Goal: Transaction & Acquisition: Purchase product/service

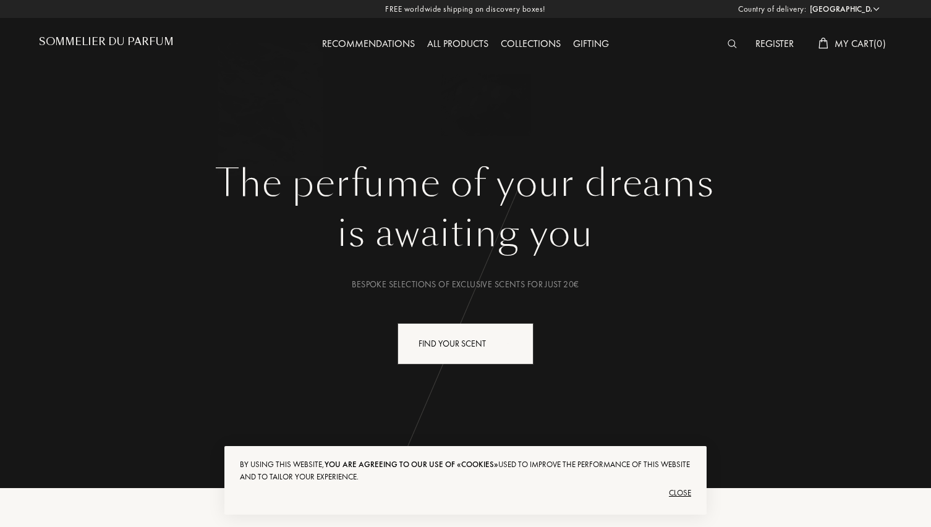
select select "ES"
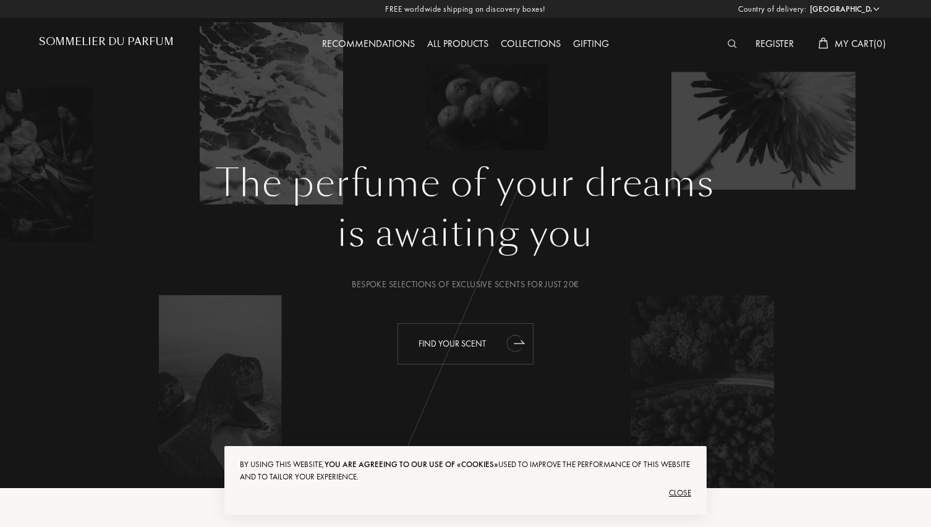
click at [487, 338] on div "Find your scent" at bounding box center [466, 343] width 136 height 41
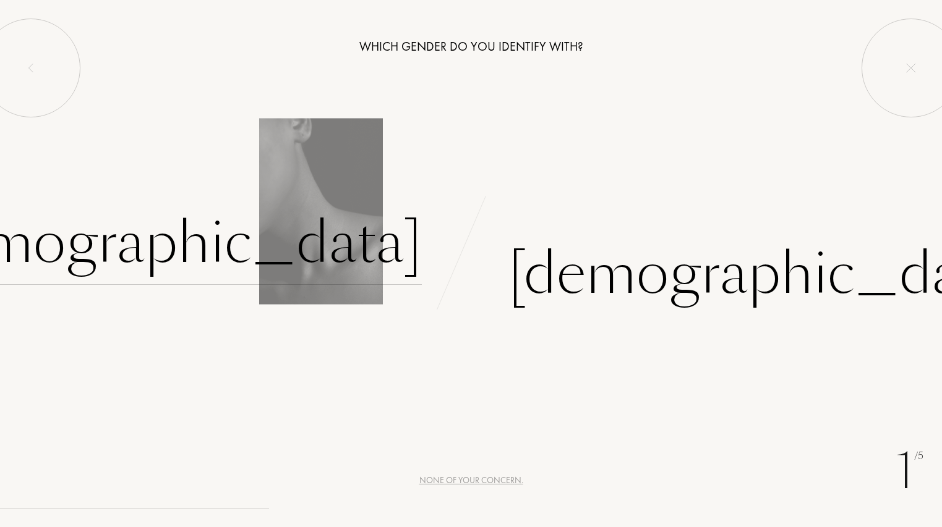
click at [349, 250] on div "Female" at bounding box center [163, 243] width 516 height 83
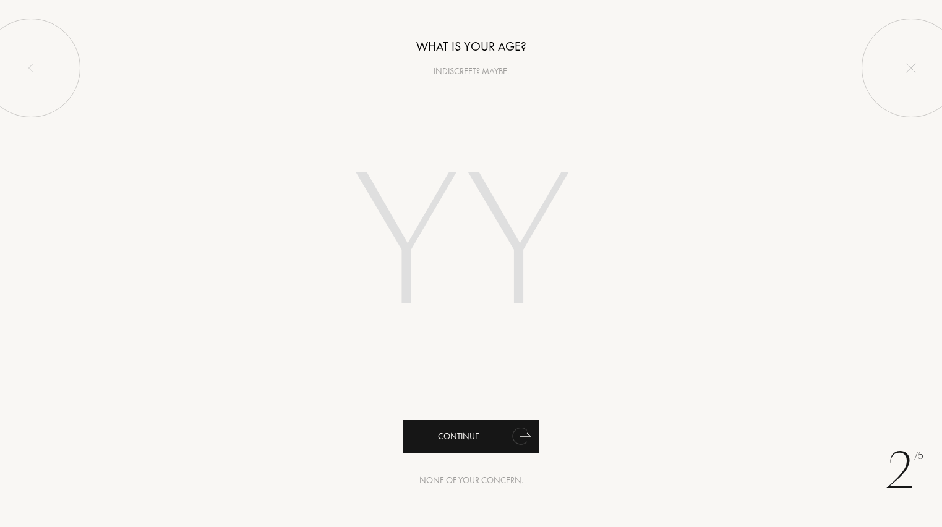
click at [519, 437] on icon "animation" at bounding box center [519, 436] width 15 height 17
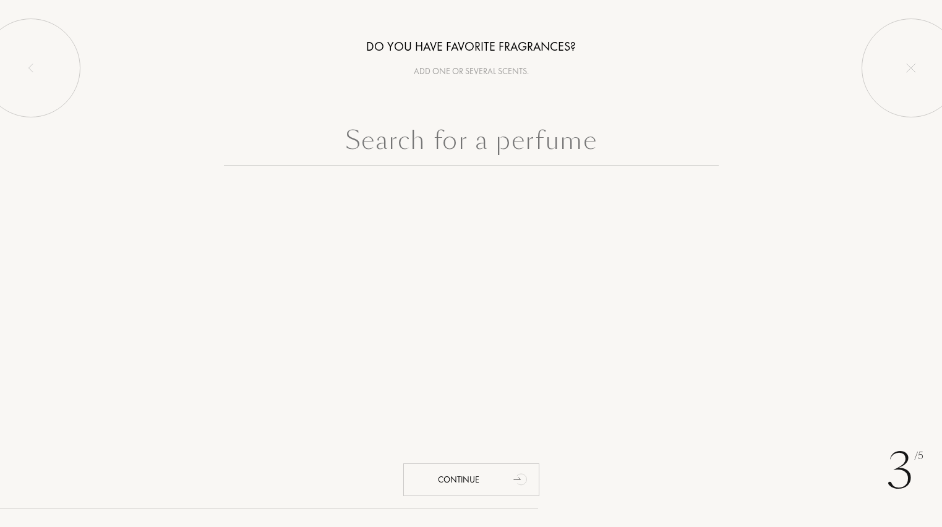
click at [453, 155] on input "text" at bounding box center [471, 143] width 495 height 45
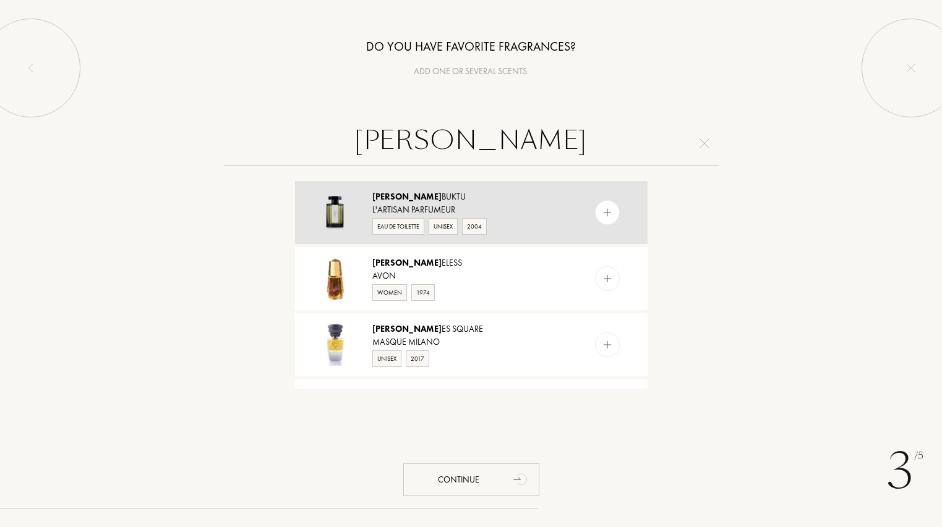
type input "tim"
click at [424, 202] on div "Tim buktu" at bounding box center [470, 196] width 197 height 13
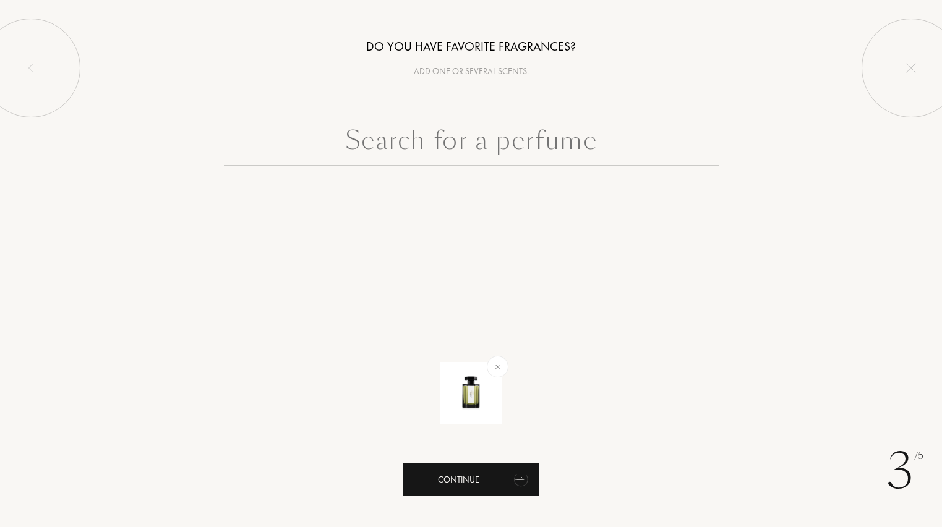
click at [466, 487] on div "Continue" at bounding box center [471, 480] width 136 height 33
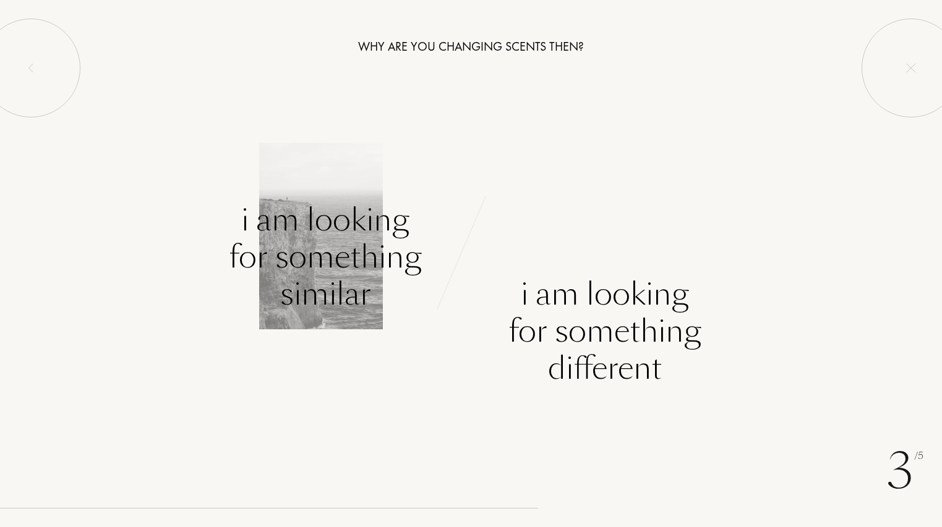
click at [376, 297] on div "I am looking for something similar" at bounding box center [325, 257] width 193 height 111
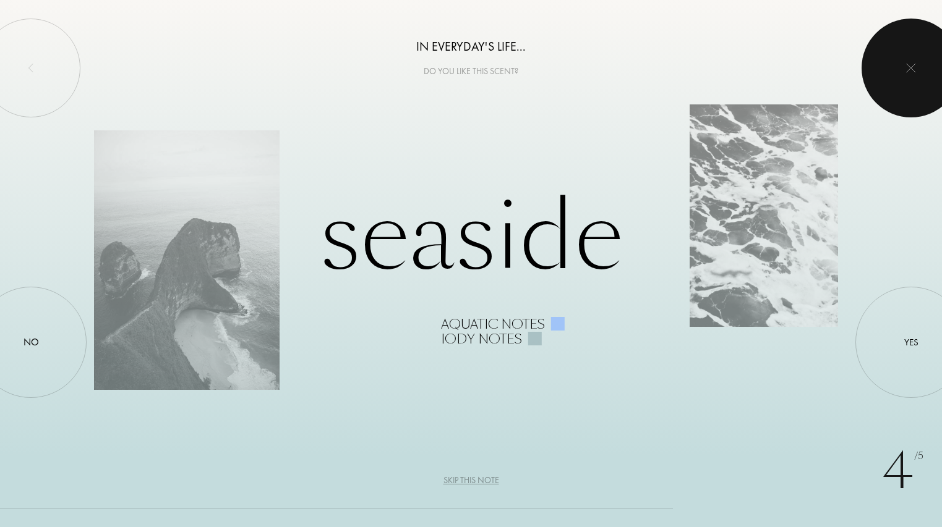
click at [914, 68] on img at bounding box center [911, 68] width 10 height 10
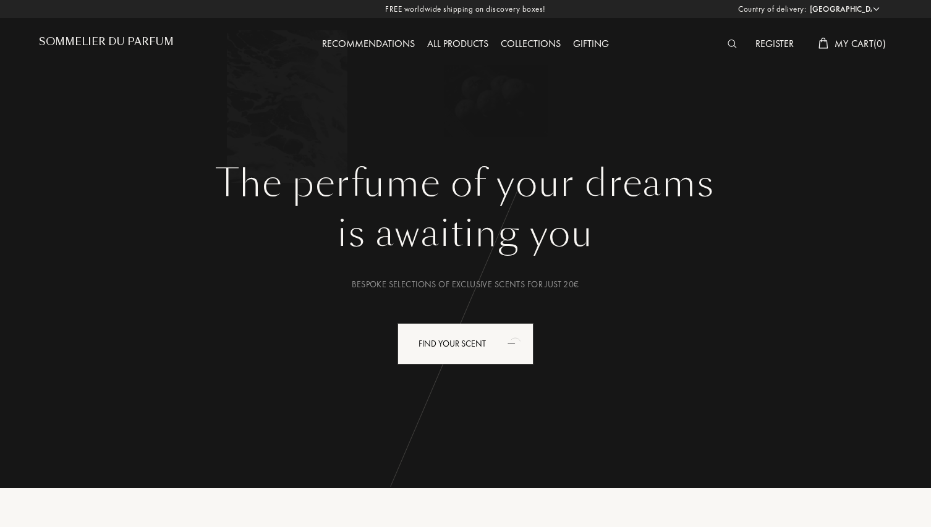
select select "ES"
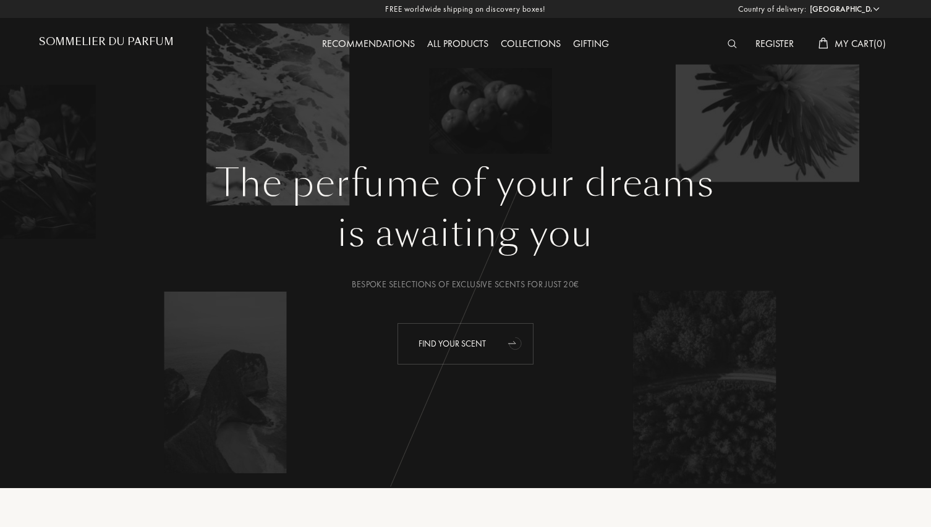
click at [505, 344] on icon "animation" at bounding box center [515, 343] width 25 height 25
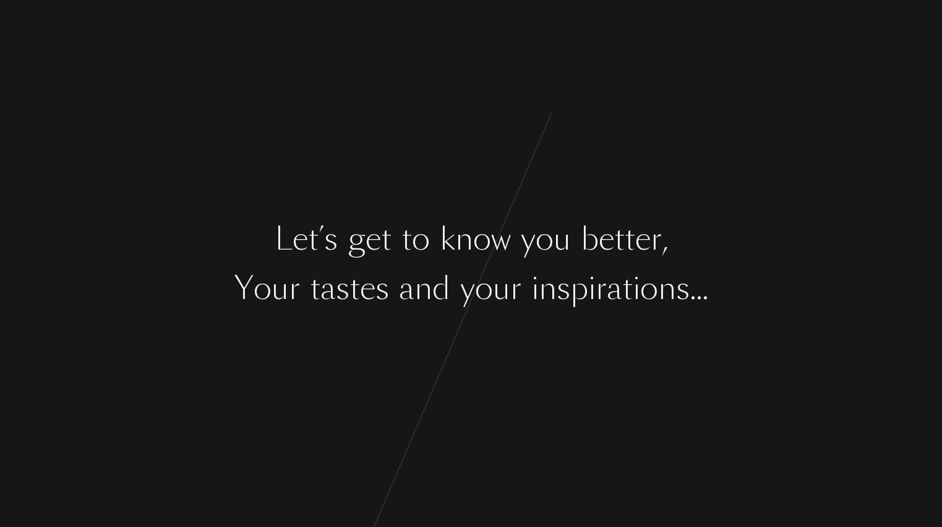
click at [582, 250] on div "b" at bounding box center [590, 239] width 18 height 46
click at [589, 228] on div "b" at bounding box center [590, 239] width 18 height 46
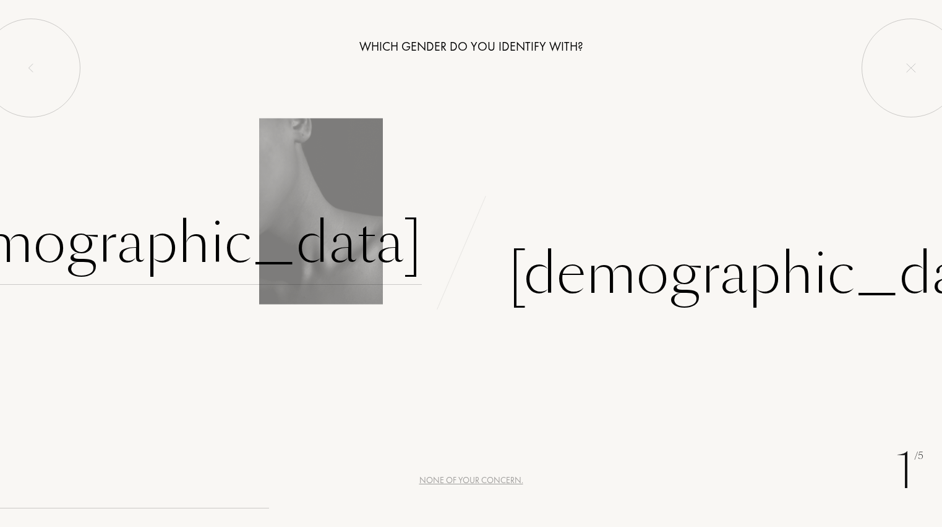
click at [350, 228] on div "Female" at bounding box center [163, 243] width 516 height 83
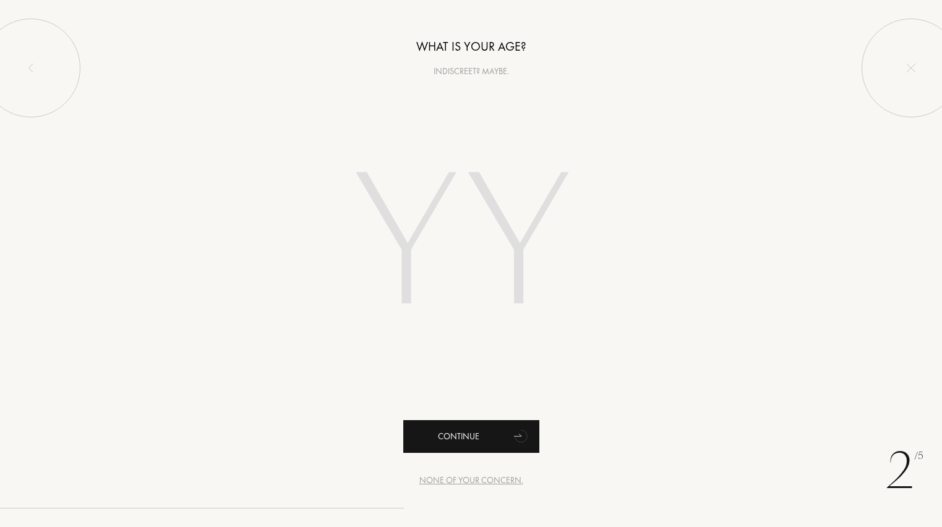
click at [500, 435] on div "Continue" at bounding box center [471, 436] width 136 height 33
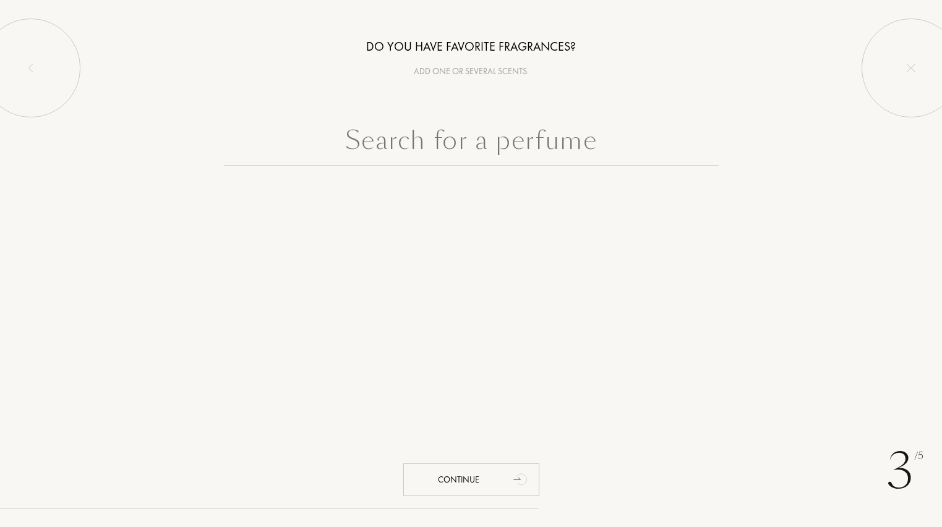
click at [474, 144] on input "text" at bounding box center [471, 143] width 495 height 45
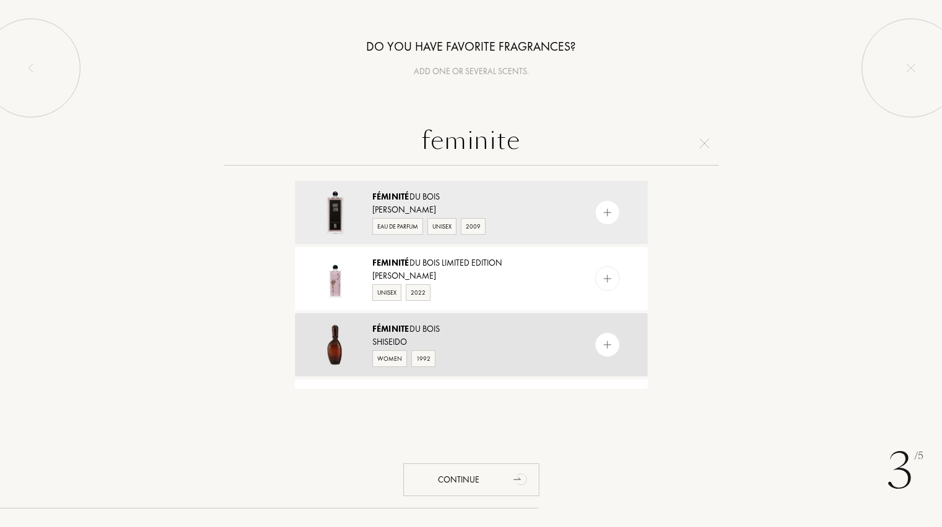
type input "feminite"
click at [331, 341] on img at bounding box center [334, 344] width 43 height 43
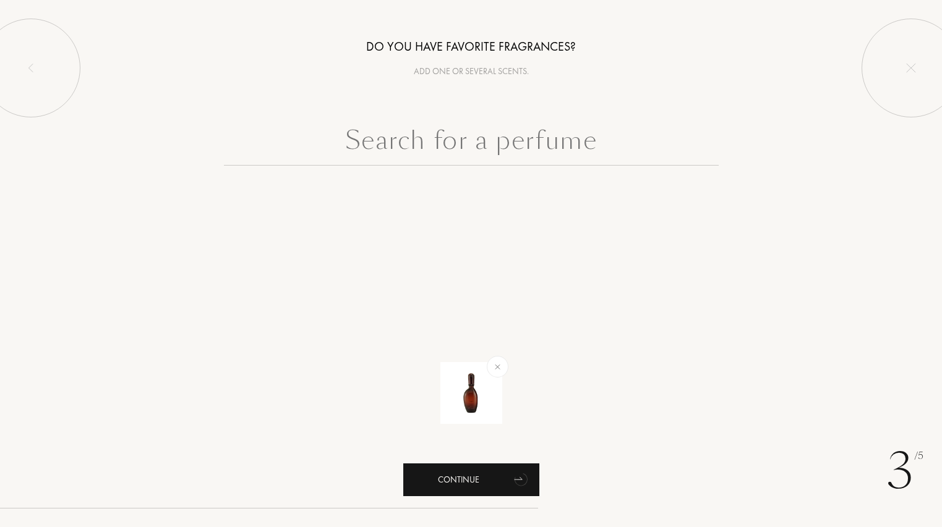
click at [480, 493] on div "Continue" at bounding box center [471, 480] width 136 height 33
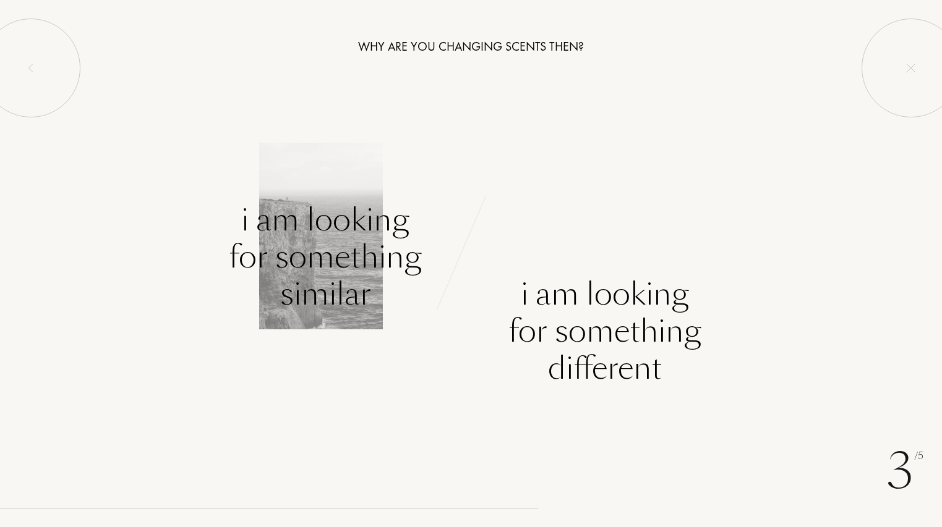
click at [353, 266] on div "I am looking for something similar" at bounding box center [325, 257] width 193 height 111
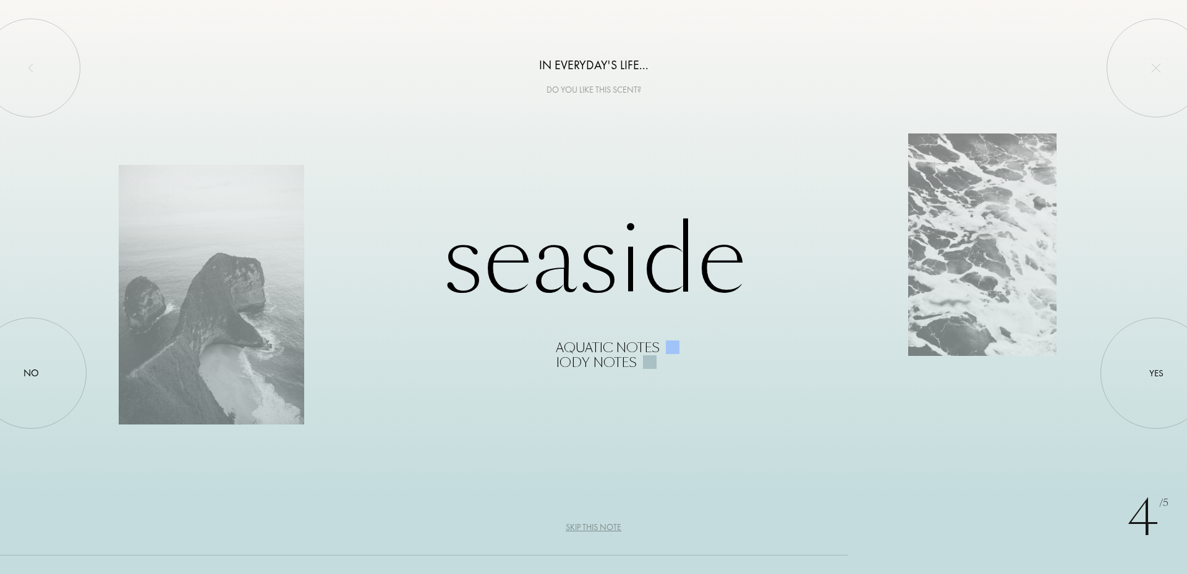
click at [592, 526] on div "Skip this note" at bounding box center [594, 527] width 56 height 13
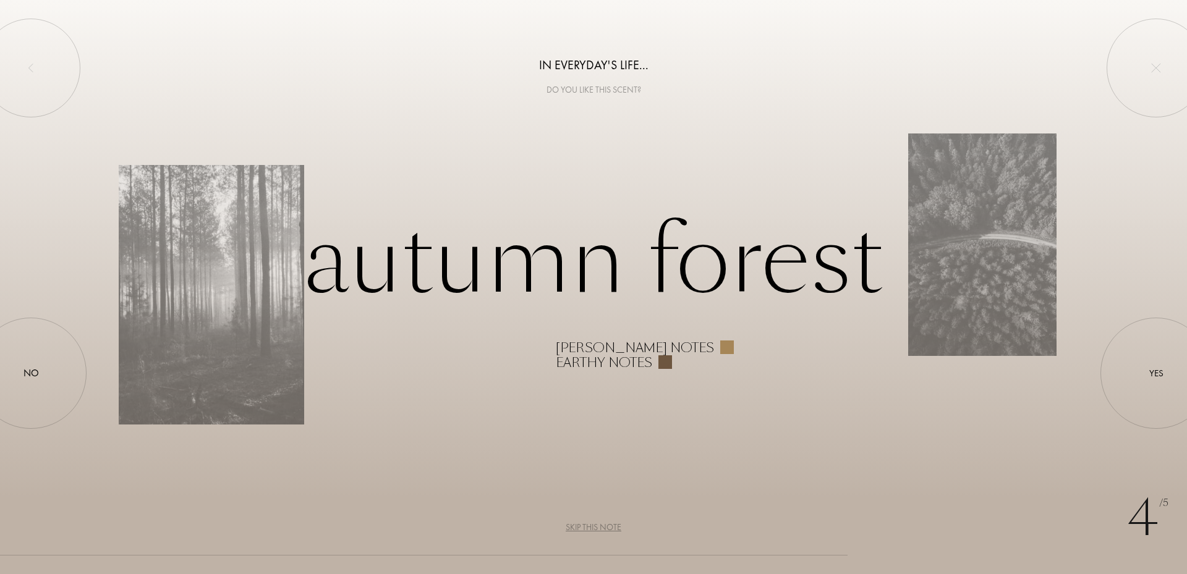
click at [608, 527] on div "Skip this note" at bounding box center [594, 527] width 56 height 13
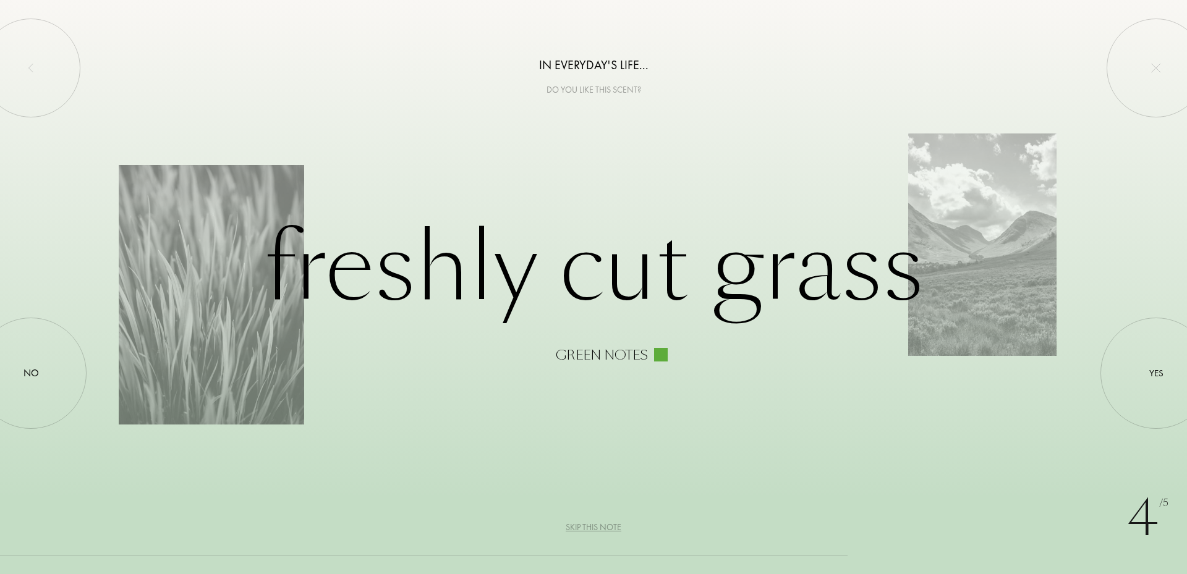
click at [608, 527] on div "Skip this note" at bounding box center [594, 527] width 56 height 13
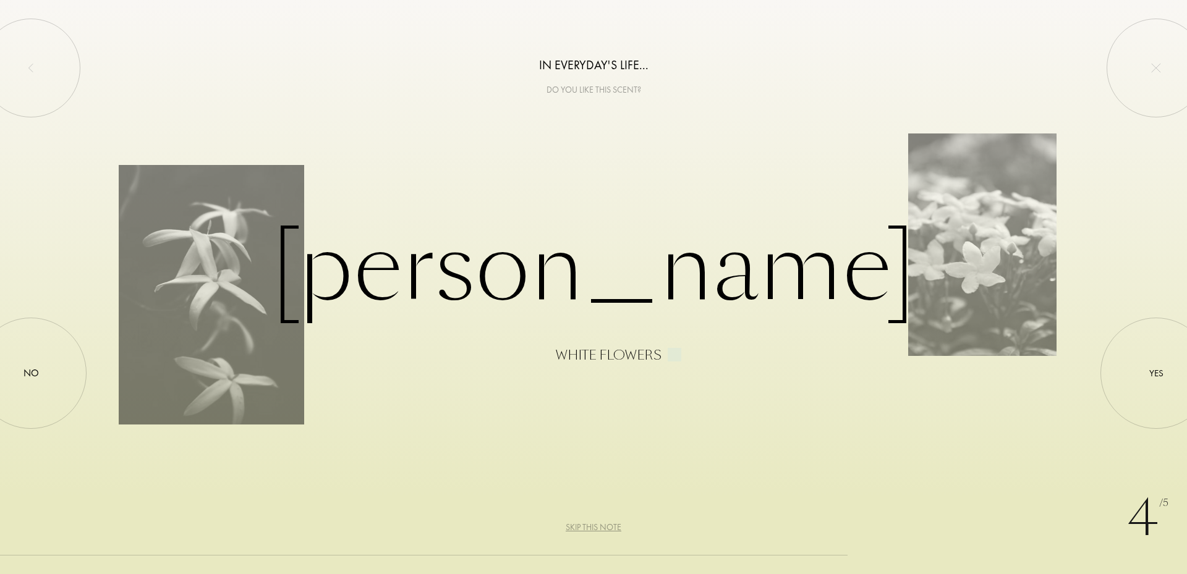
click at [608, 527] on div "Skip this note" at bounding box center [594, 527] width 56 height 13
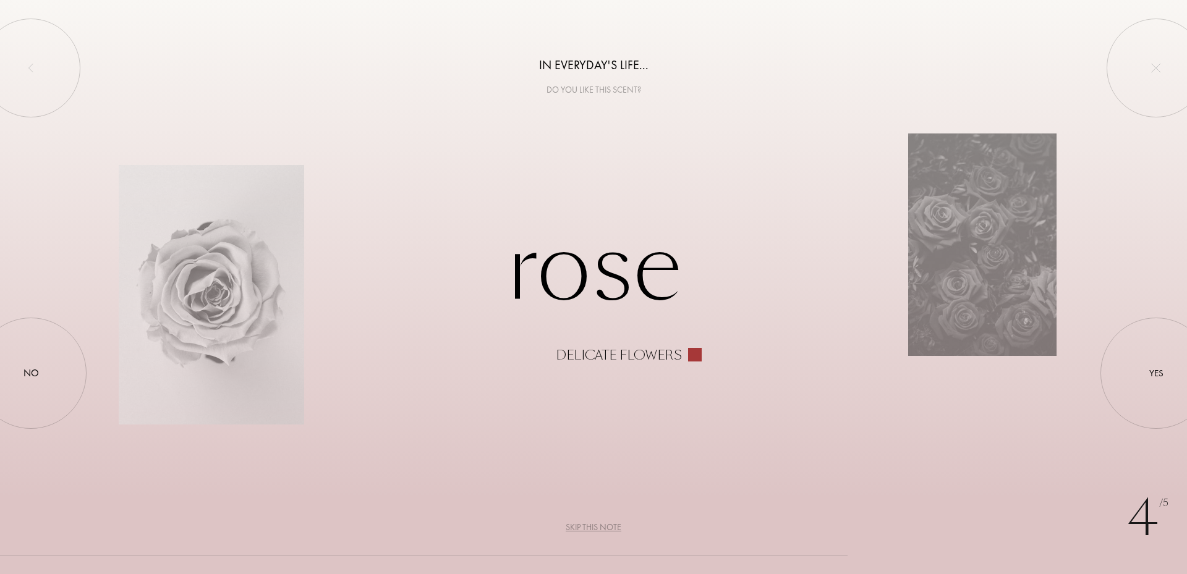
click at [608, 527] on div "Skip this note" at bounding box center [594, 527] width 56 height 13
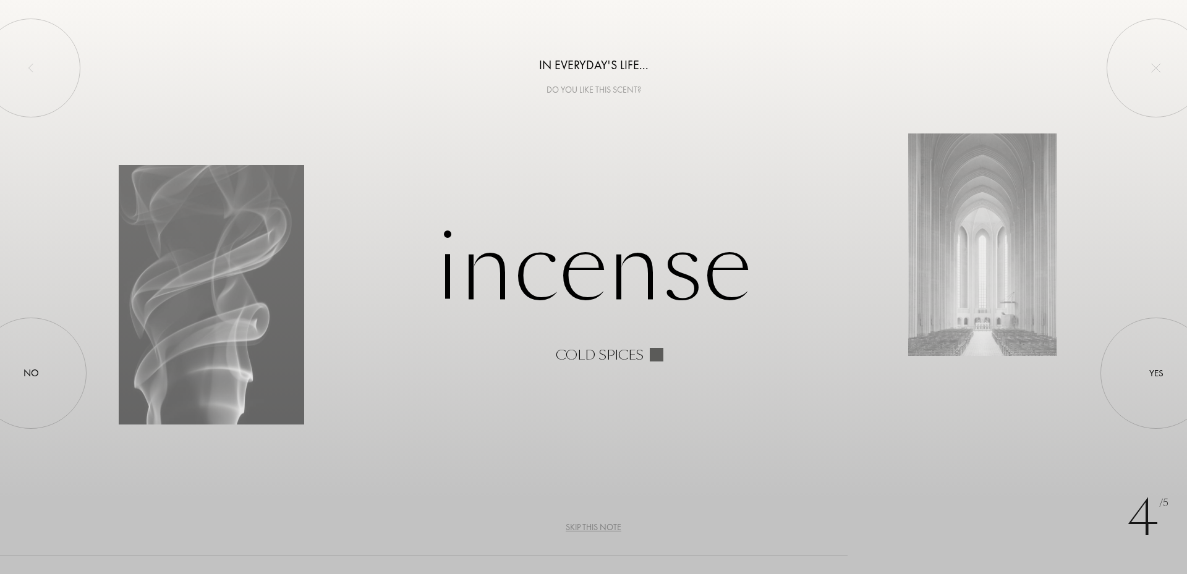
click at [608, 527] on div "Skip this note" at bounding box center [594, 527] width 56 height 13
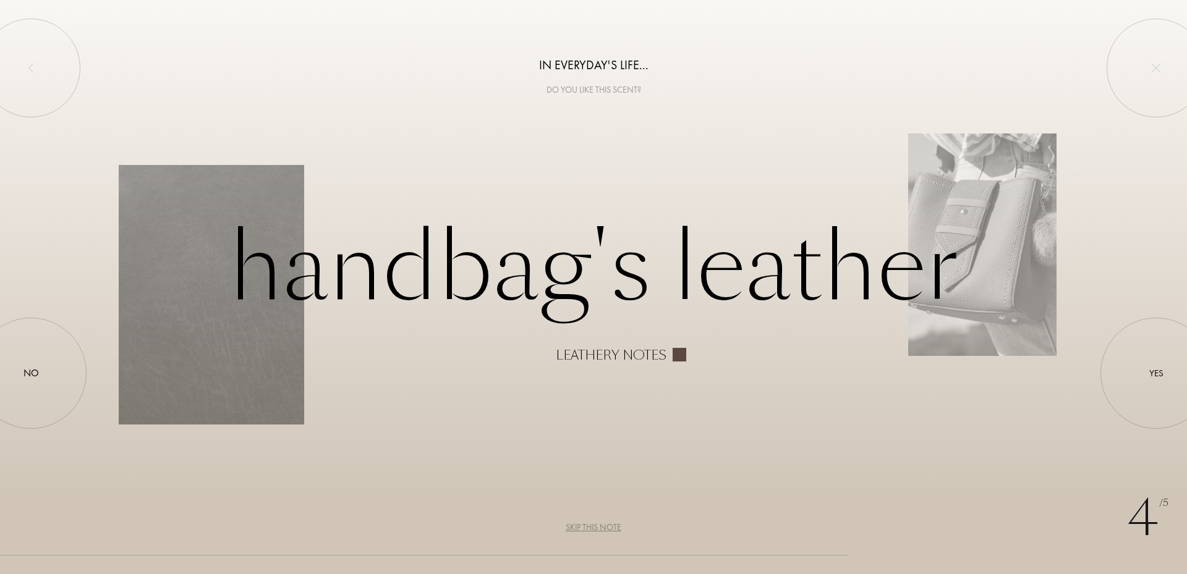
click at [608, 527] on div "Skip this note" at bounding box center [594, 527] width 56 height 13
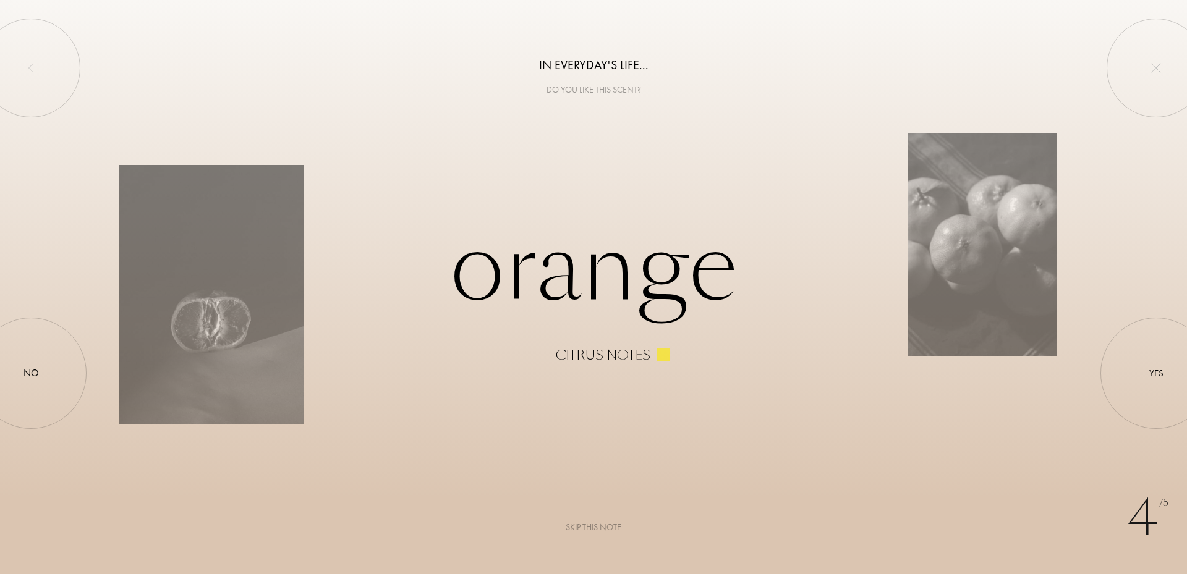
click at [608, 527] on div "Skip this note" at bounding box center [594, 527] width 56 height 13
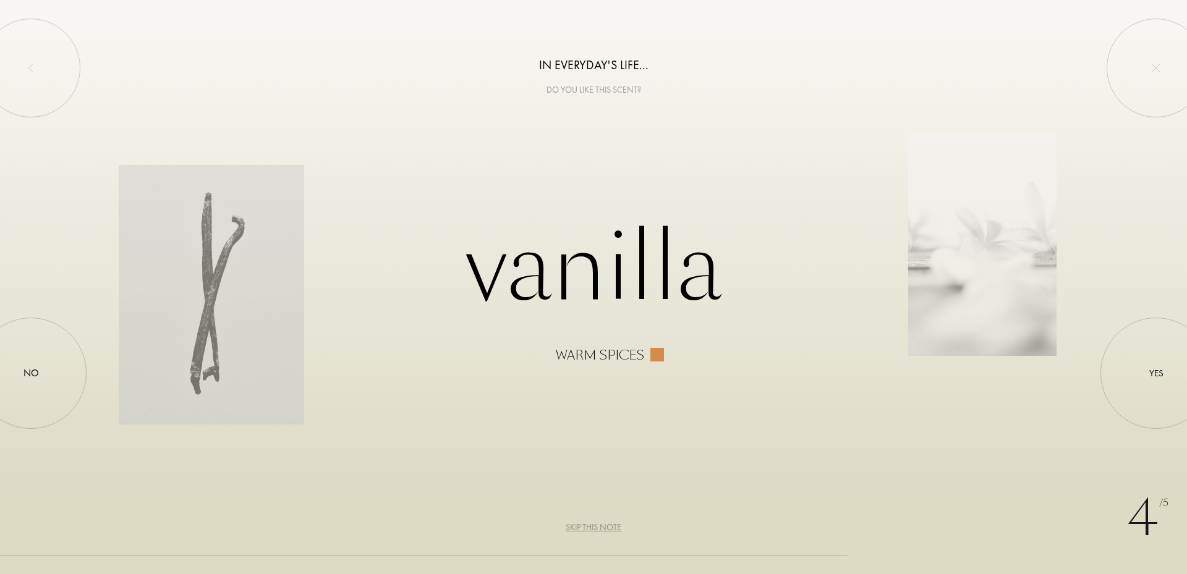
click at [608, 527] on div "Skip this note" at bounding box center [594, 527] width 56 height 13
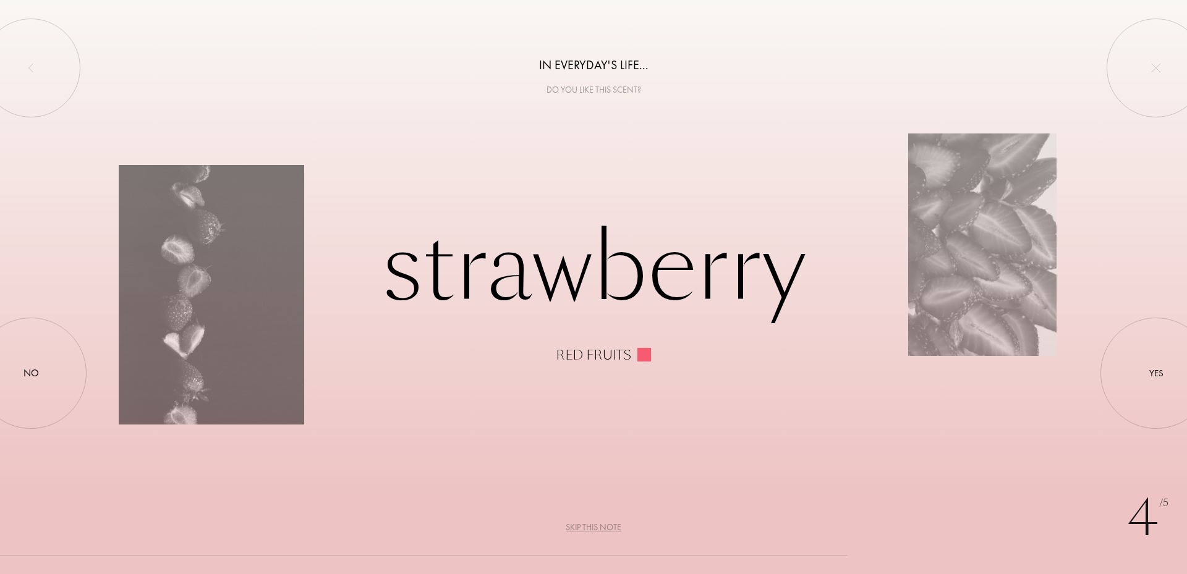
click at [608, 527] on div "Skip this note" at bounding box center [594, 527] width 56 height 13
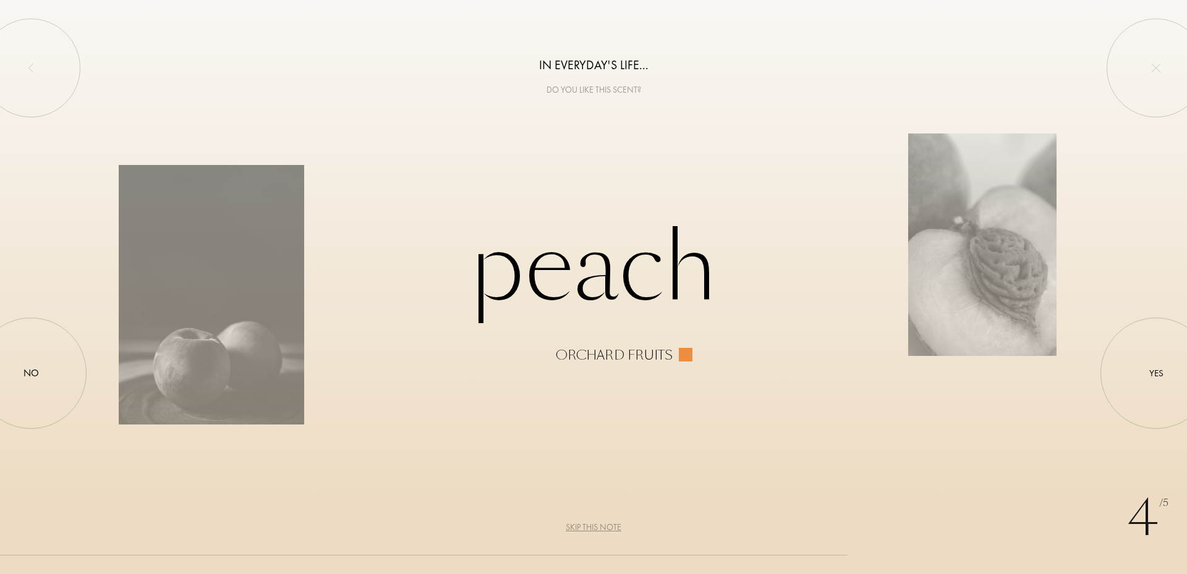
click at [608, 527] on div "Skip this note" at bounding box center [594, 527] width 56 height 13
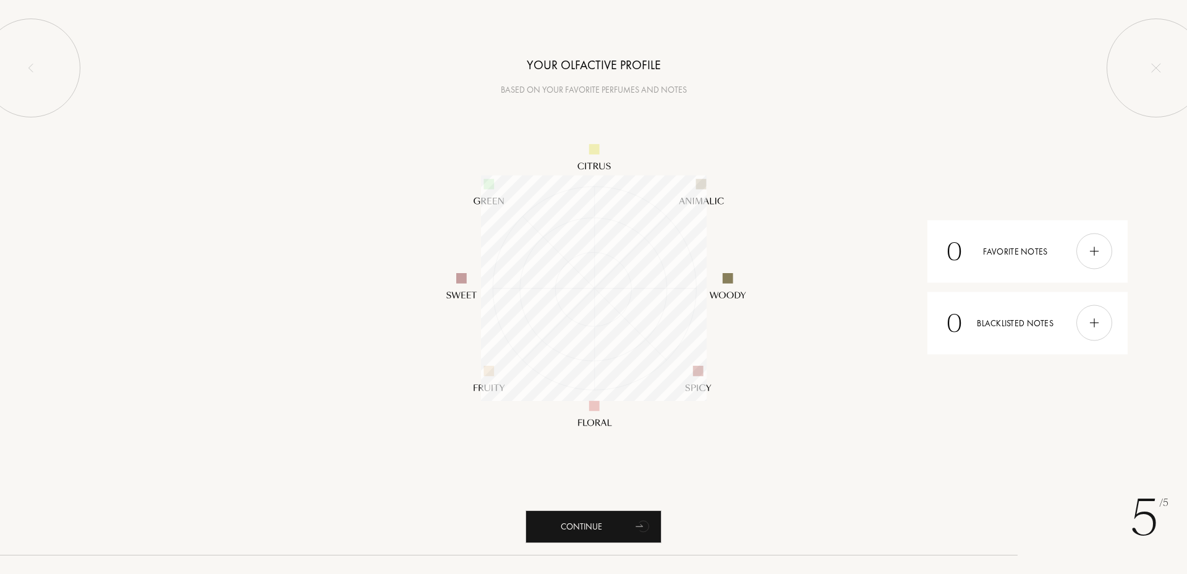
scroll to position [226, 226]
click at [608, 527] on div "Continue" at bounding box center [594, 527] width 136 height 33
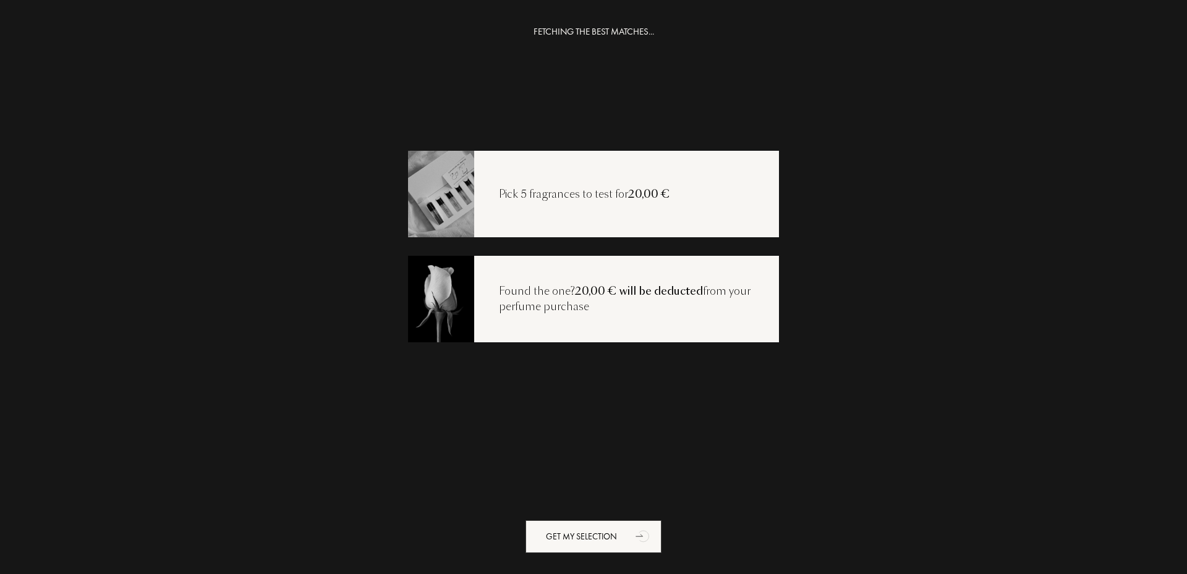
drag, startPoint x: 612, startPoint y: 178, endPoint x: 613, endPoint y: 189, distance: 10.5
click at [612, 181] on div "Pick 5 fragrances to test for 20,00 €" at bounding box center [593, 194] width 371 height 87
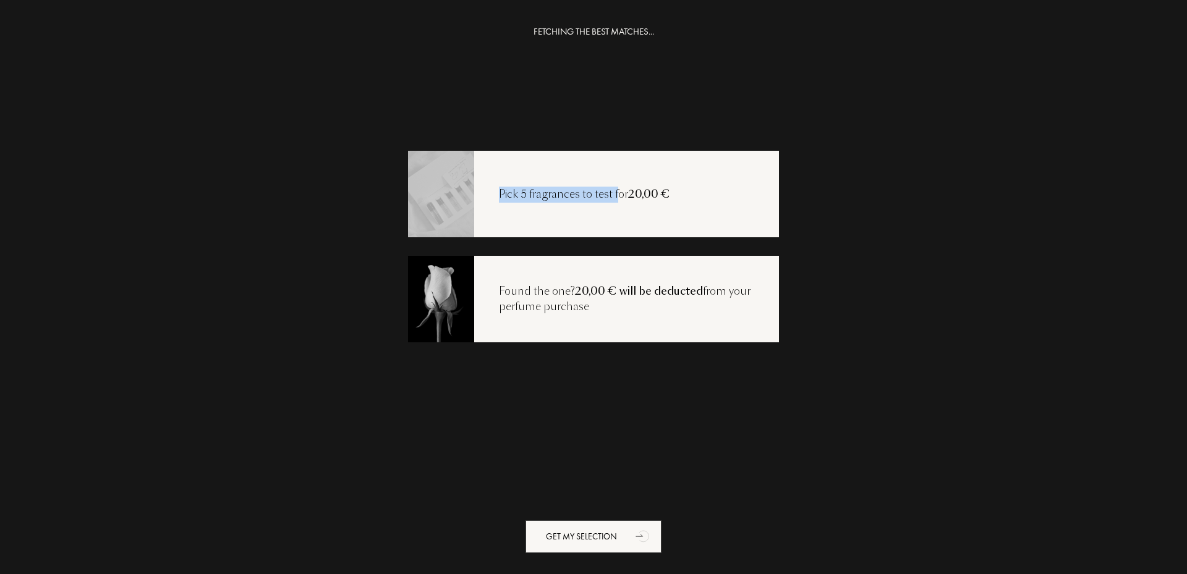
click at [610, 194] on div "Pick 5 fragrances to test for 20,00 €" at bounding box center [584, 195] width 221 height 16
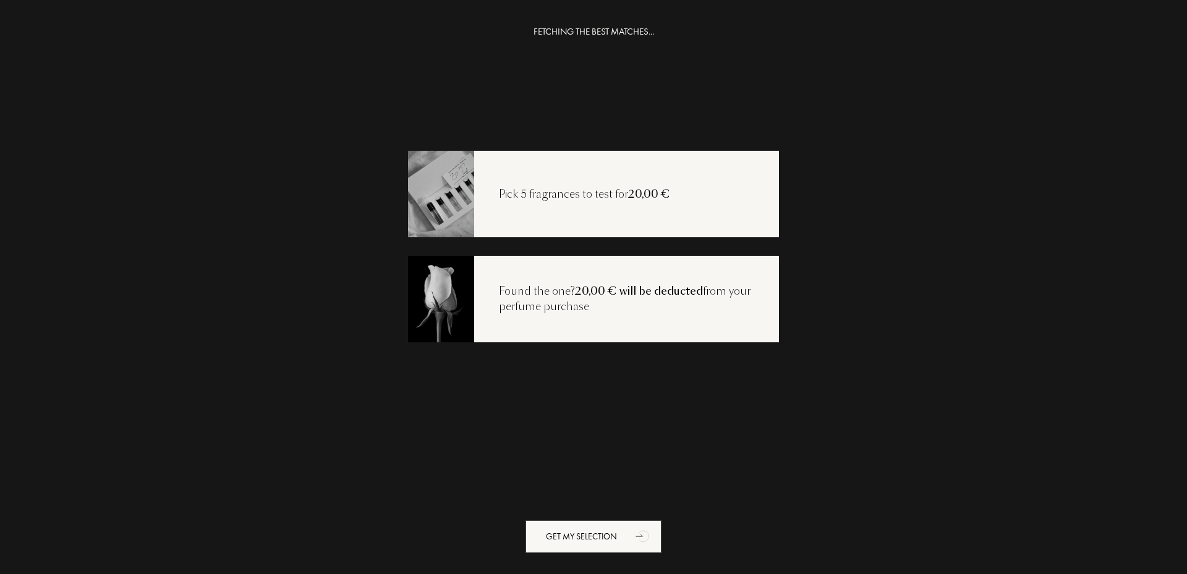
click at [658, 196] on span "20,00 €" at bounding box center [649, 194] width 42 height 15
click at [586, 527] on div "Get my selection" at bounding box center [594, 537] width 136 height 33
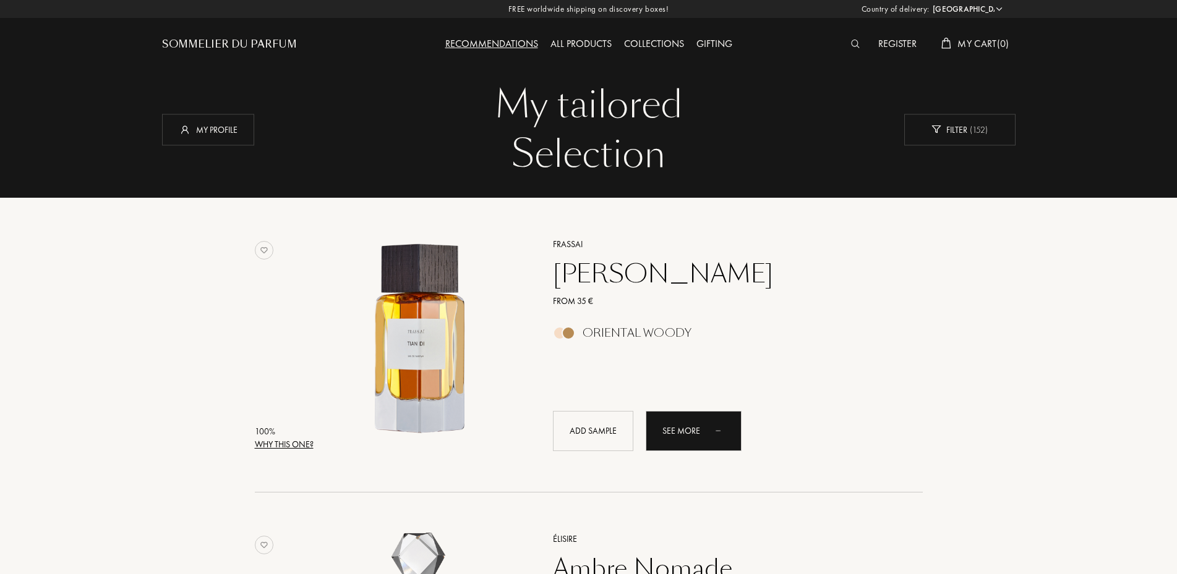
select select "ES"
click at [720, 433] on icon "animation" at bounding box center [721, 430] width 15 height 17
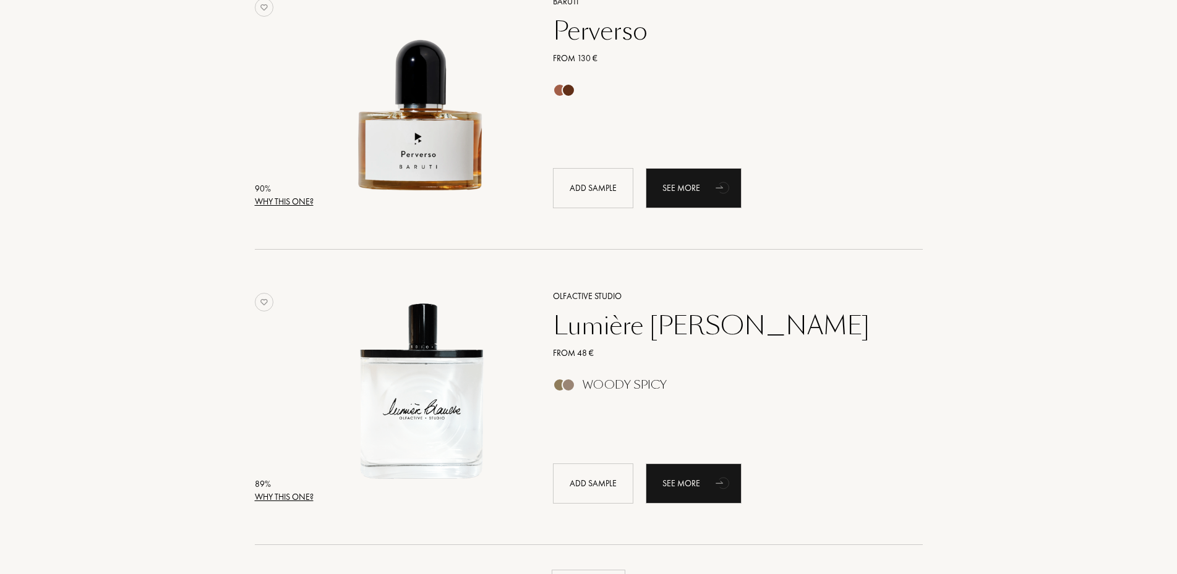
scroll to position [2609, 0]
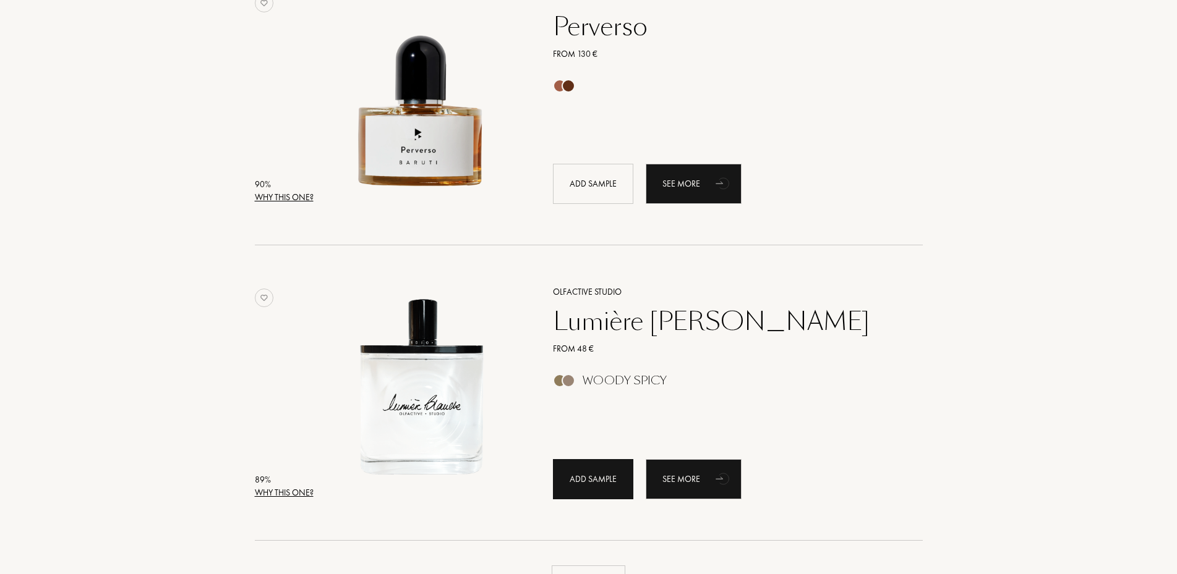
click at [575, 487] on div "Add sample" at bounding box center [593, 479] width 80 height 40
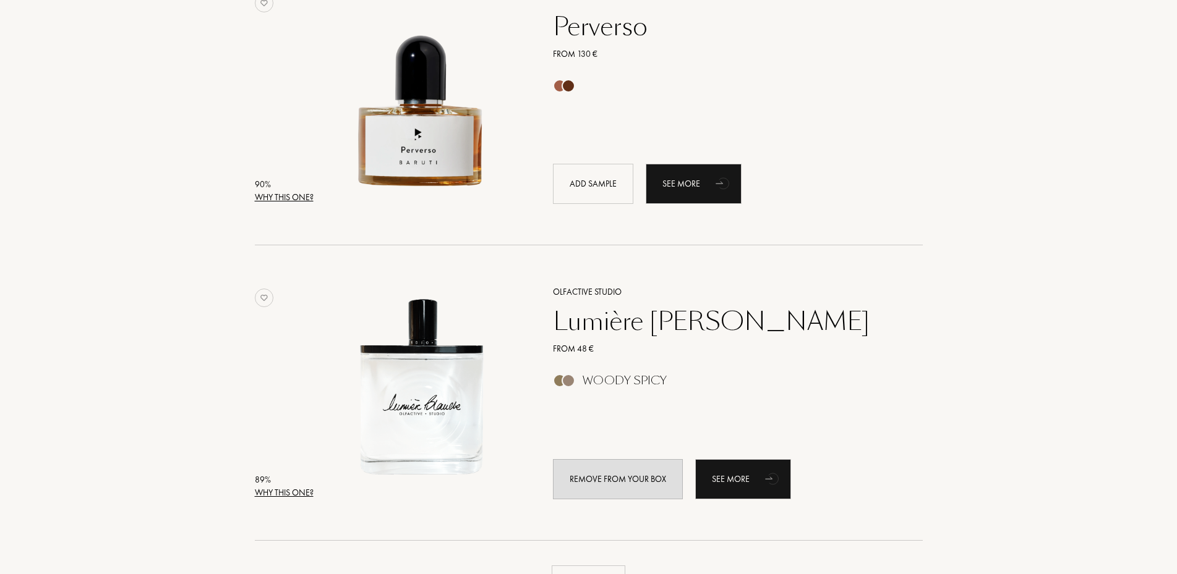
click at [596, 25] on div "Perverso" at bounding box center [723, 27] width 360 height 30
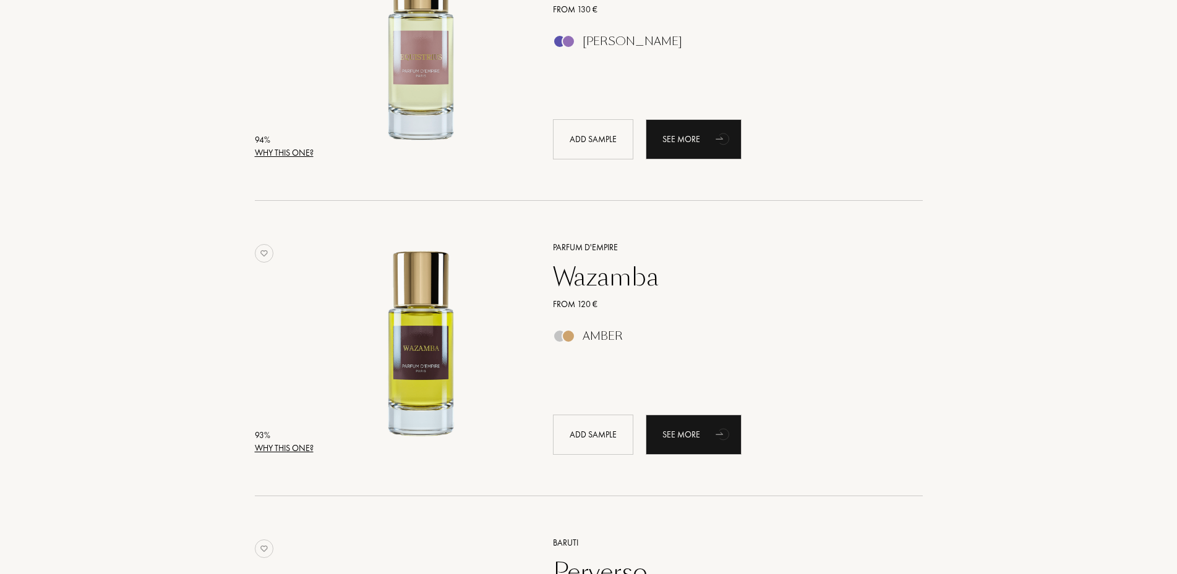
scroll to position [2059, 0]
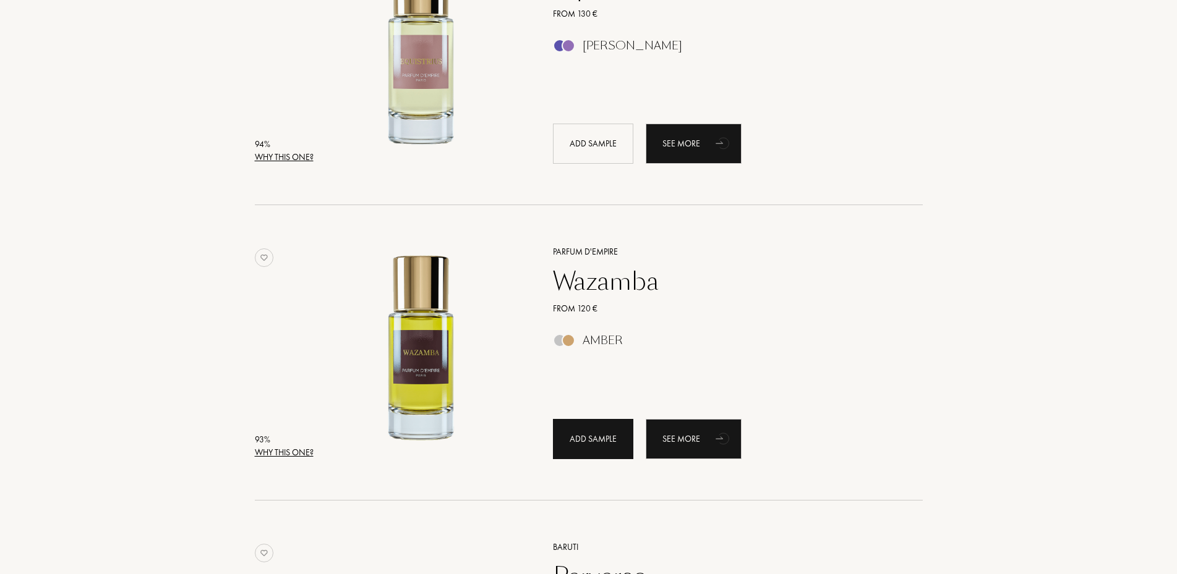
click at [592, 433] on div "Add sample" at bounding box center [593, 439] width 80 height 40
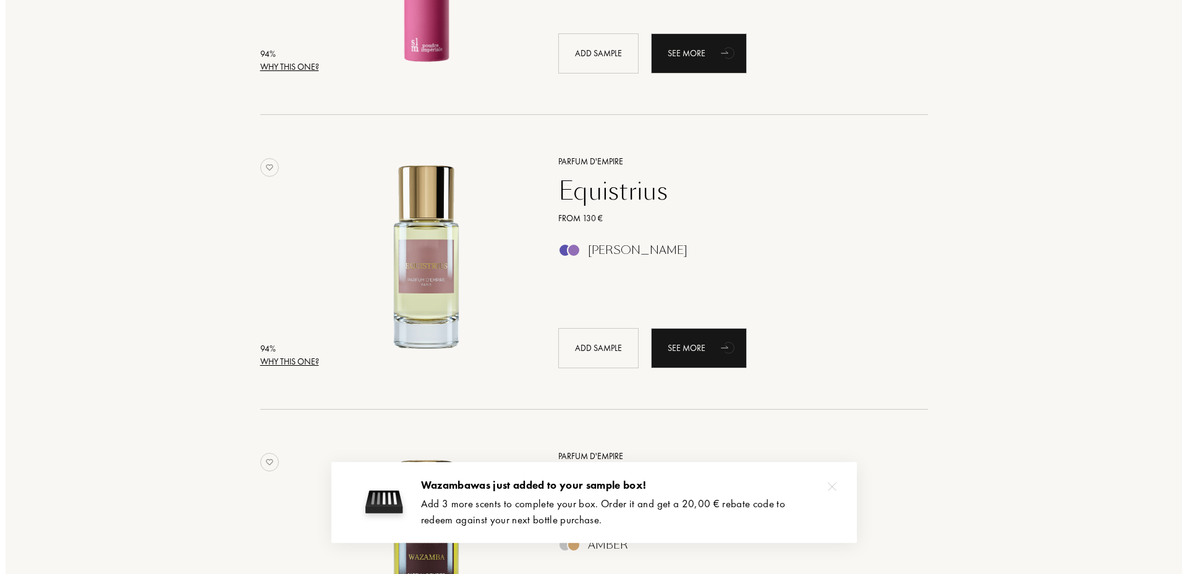
scroll to position [1822, 0]
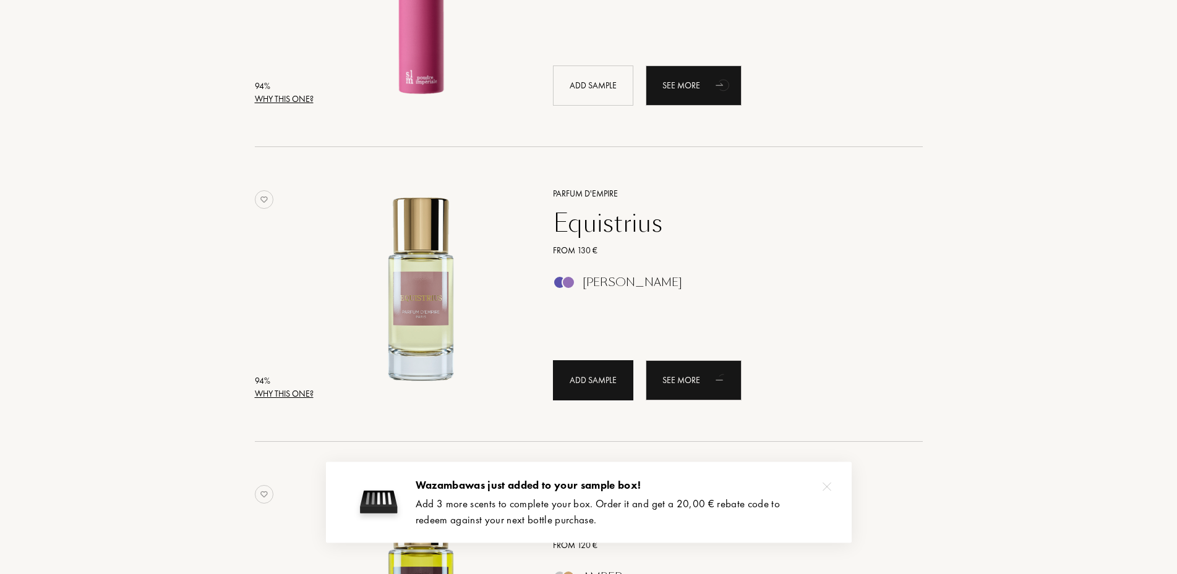
click at [605, 385] on div "Add sample" at bounding box center [593, 380] width 80 height 40
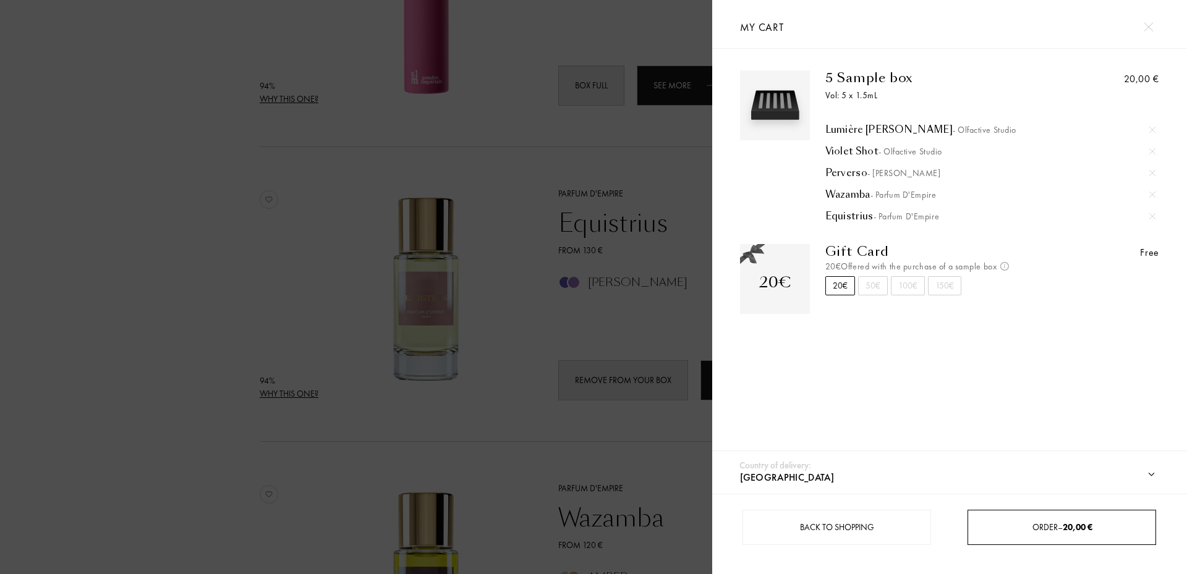
click at [1066, 525] on span "20,00 €" at bounding box center [1078, 527] width 30 height 11
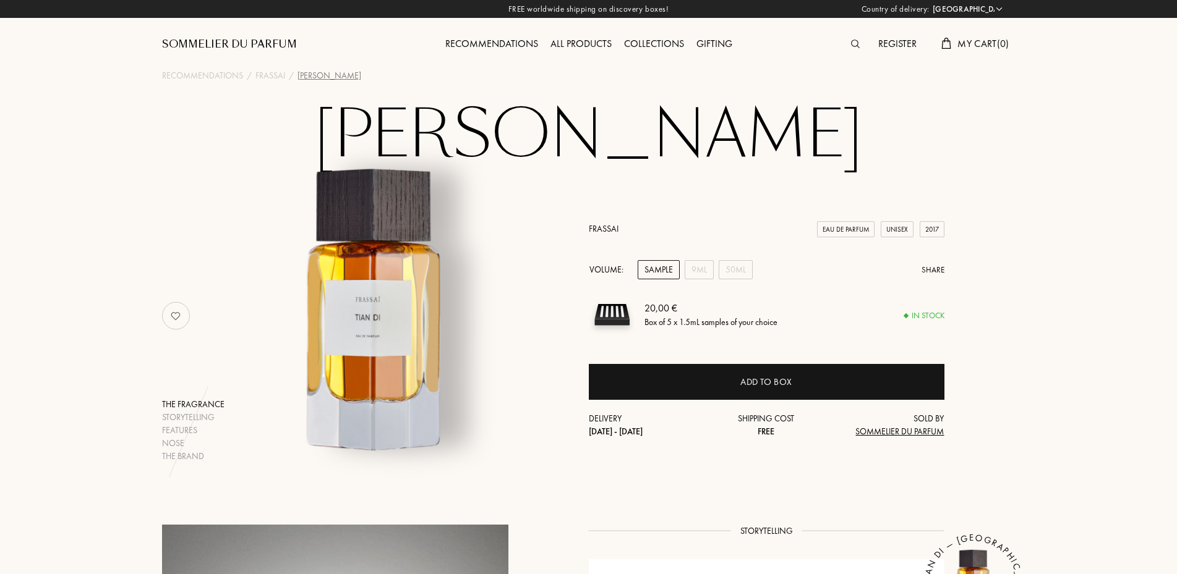
select select "ES"
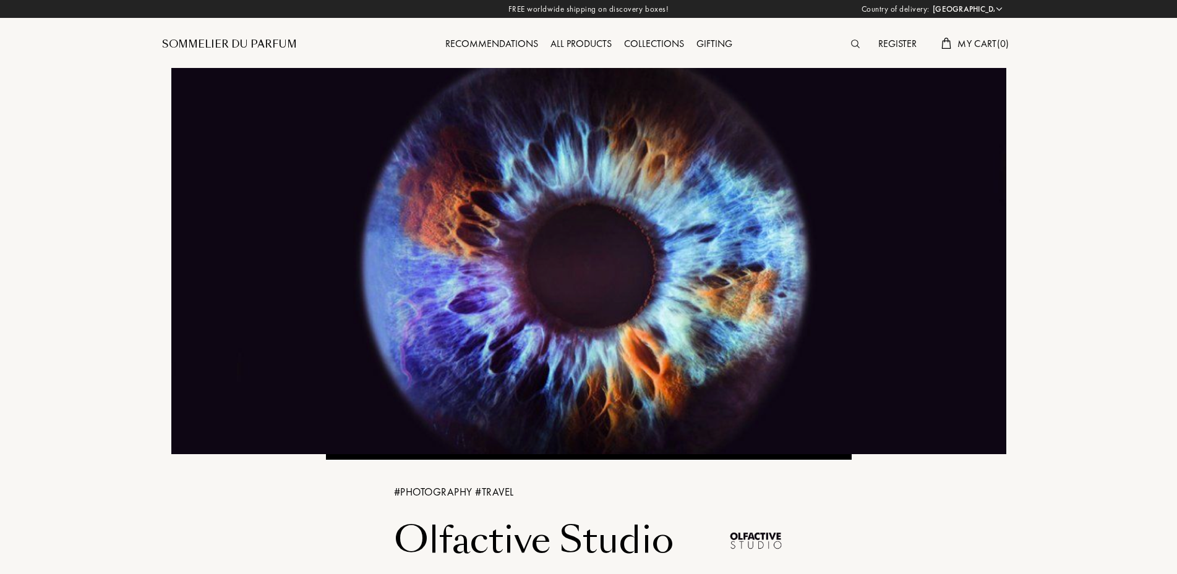
select select "ES"
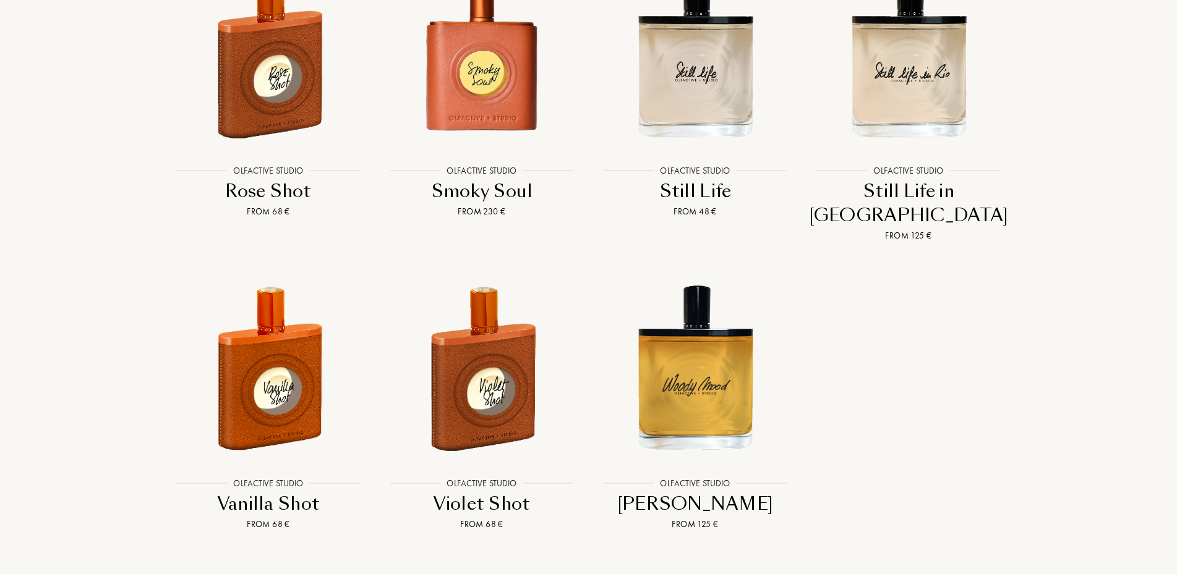
scroll to position [2887, 0]
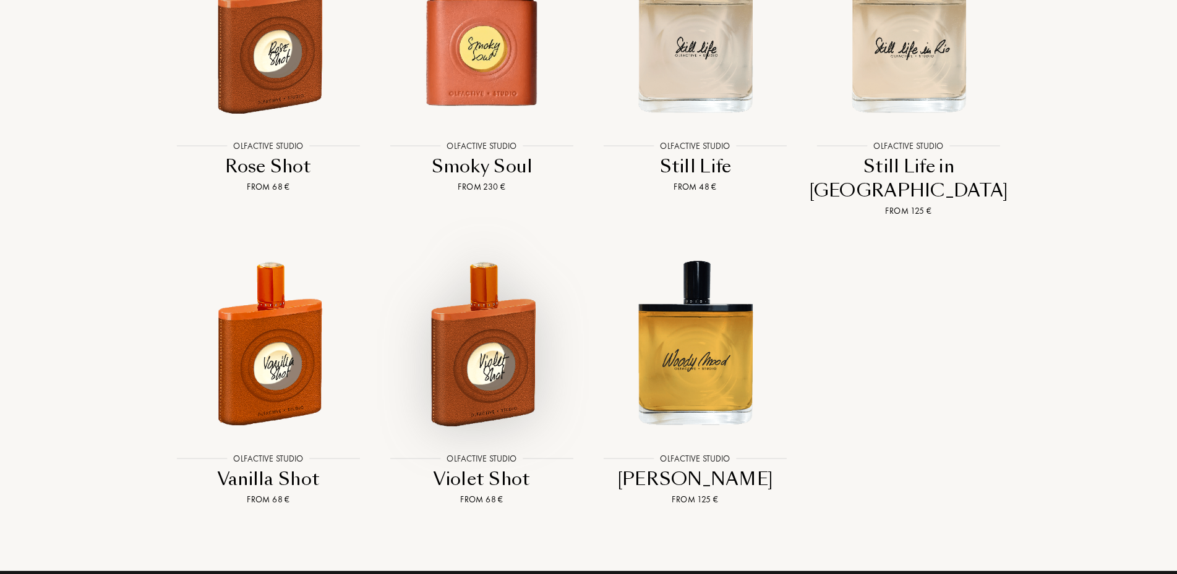
click at [481, 247] on img at bounding box center [482, 343] width 192 height 192
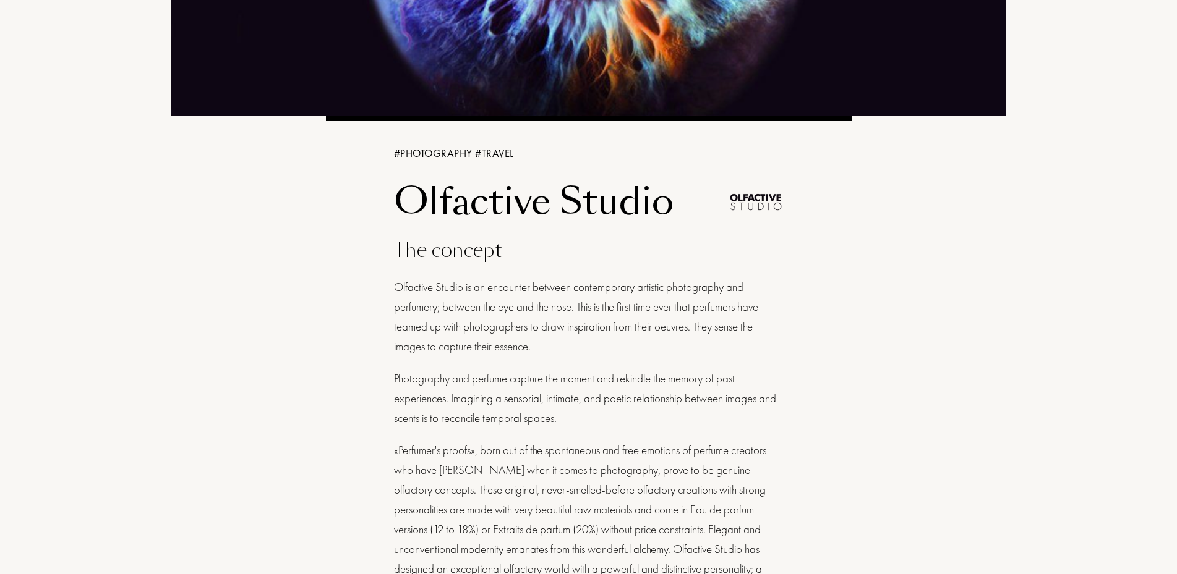
scroll to position [140, 0]
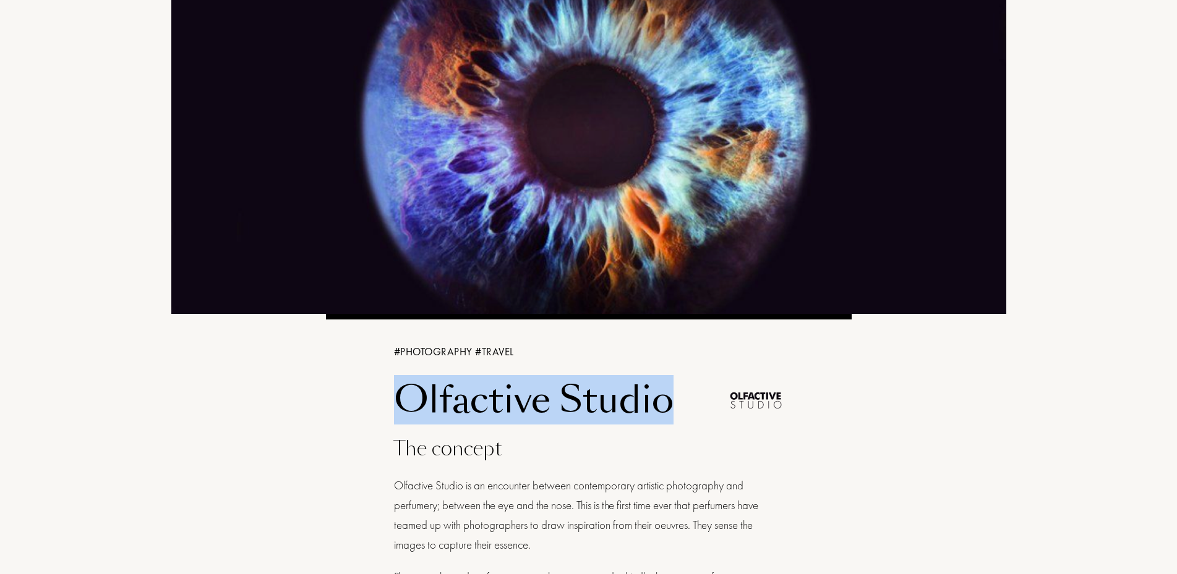
drag, startPoint x: 402, startPoint y: 400, endPoint x: 676, endPoint y: 420, distance: 274.7
click at [676, 420] on h1 "Olfactive Studio" at bounding box center [556, 400] width 325 height 43
copy h1 "Olfactive Studio"
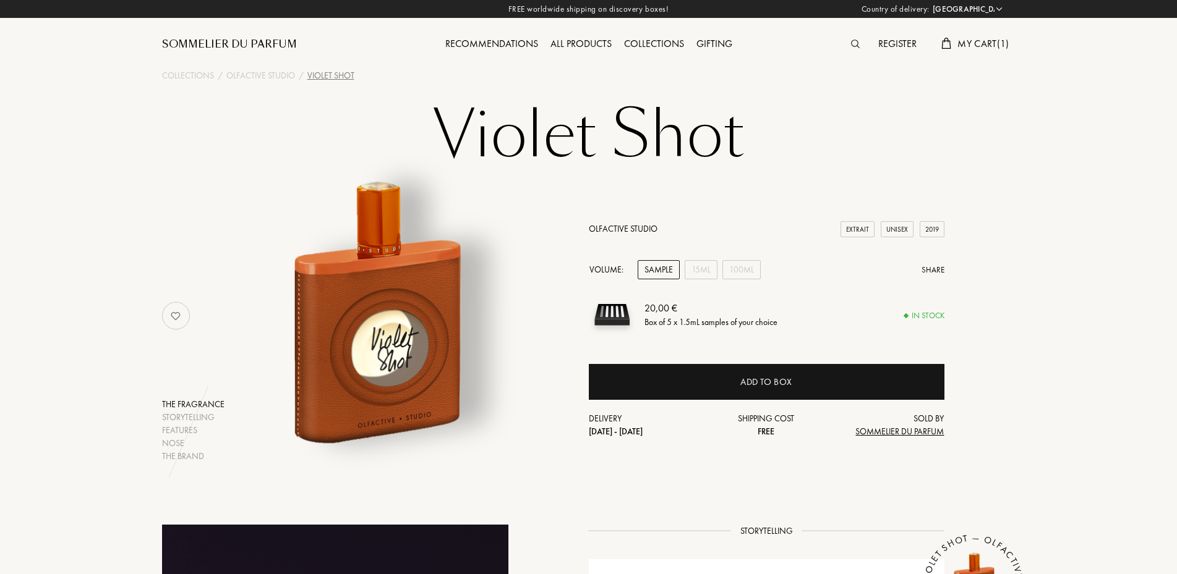
select select "ES"
click at [657, 265] on div "Sample" at bounding box center [658, 269] width 42 height 19
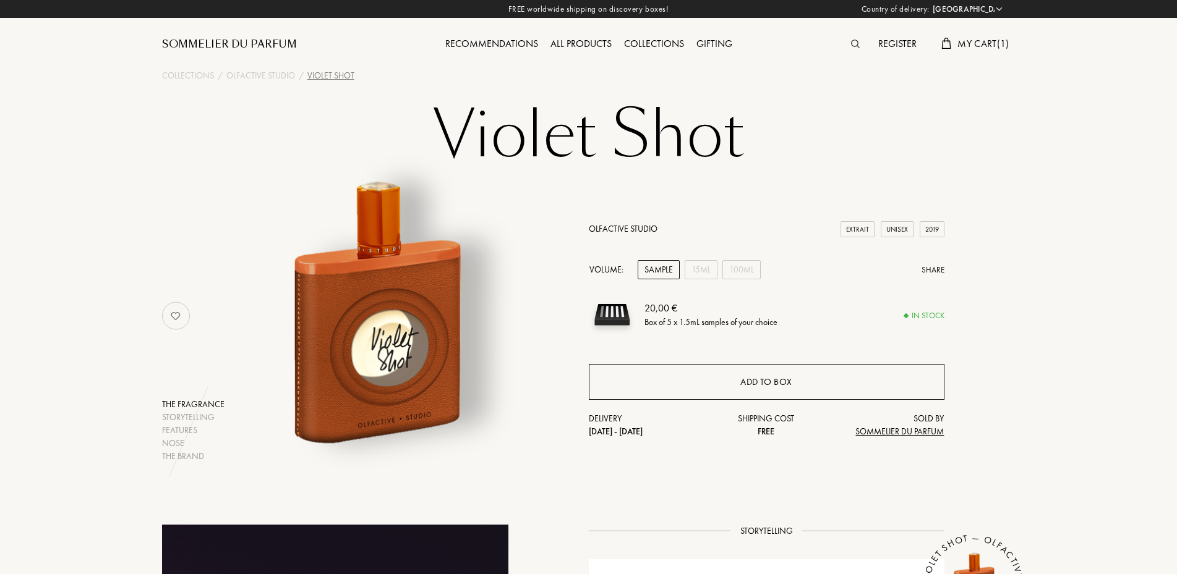
click at [781, 384] on div "Add to box" at bounding box center [766, 382] width 52 height 14
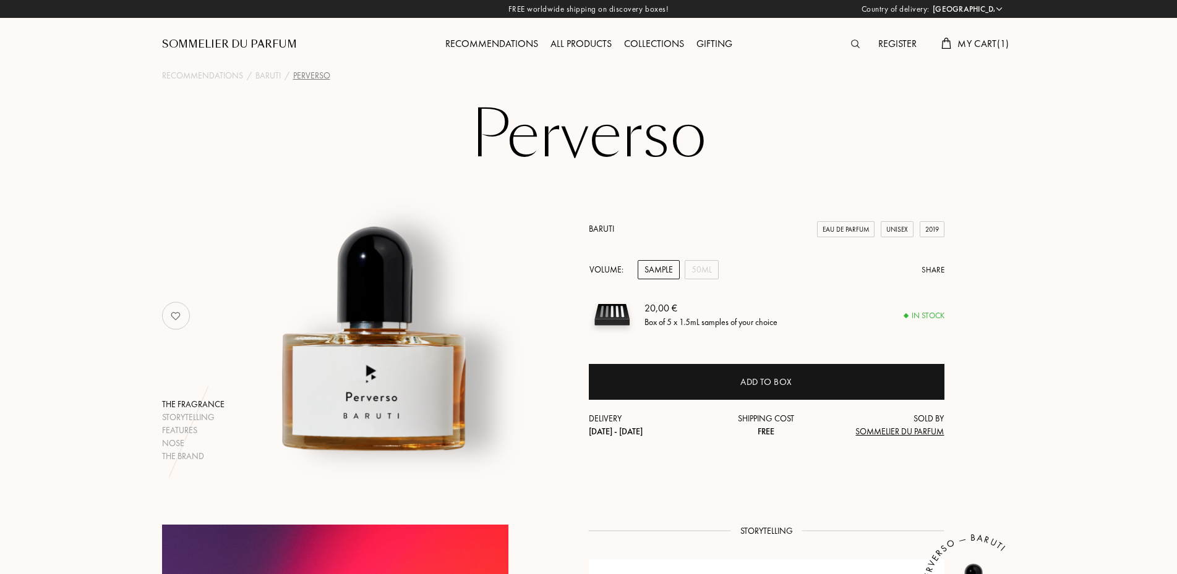
select select "ES"
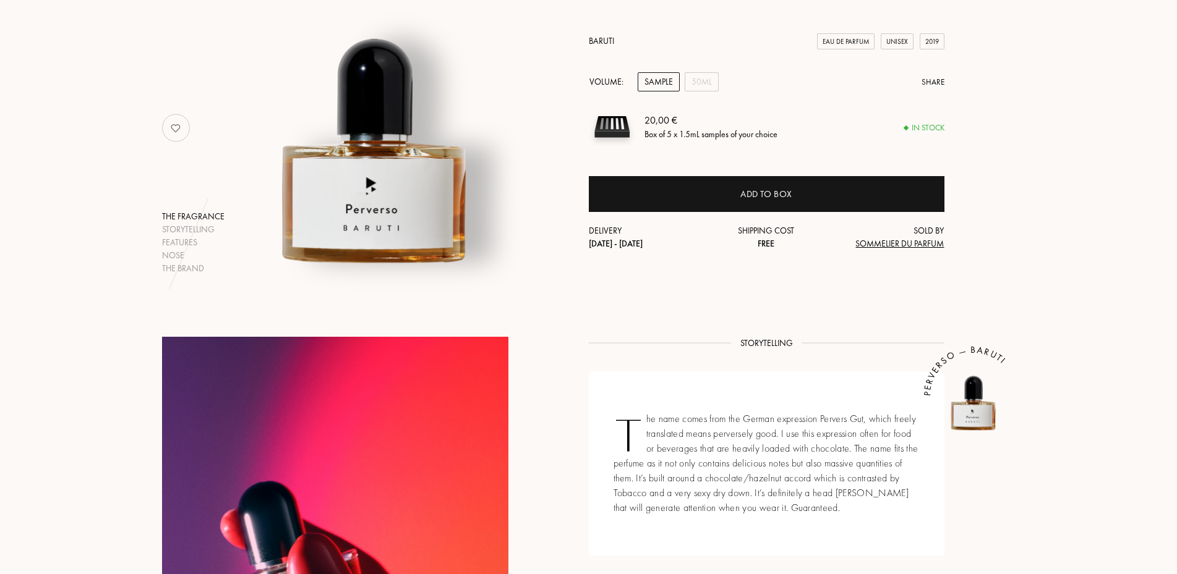
scroll to position [177, 0]
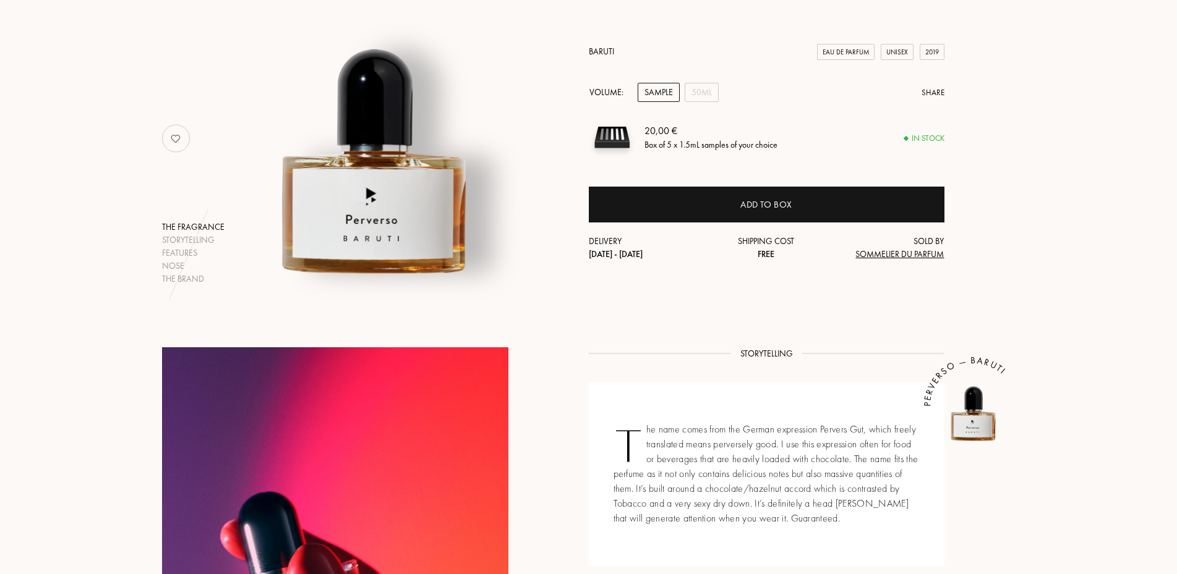
click at [664, 93] on div "Sample" at bounding box center [658, 92] width 42 height 19
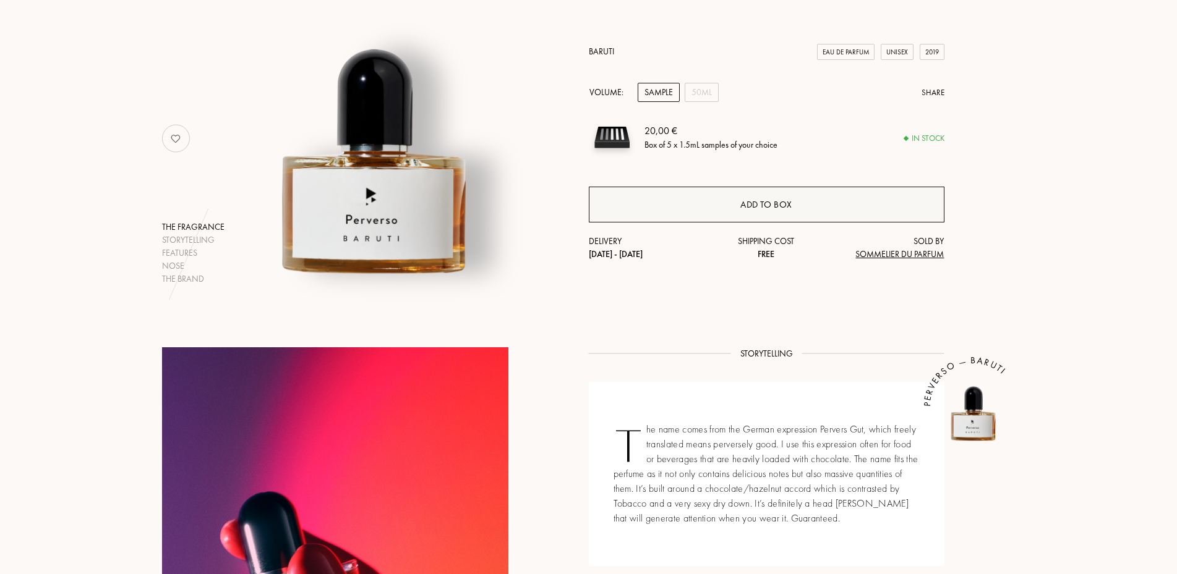
click at [778, 206] on div "Add to box" at bounding box center [766, 205] width 52 height 14
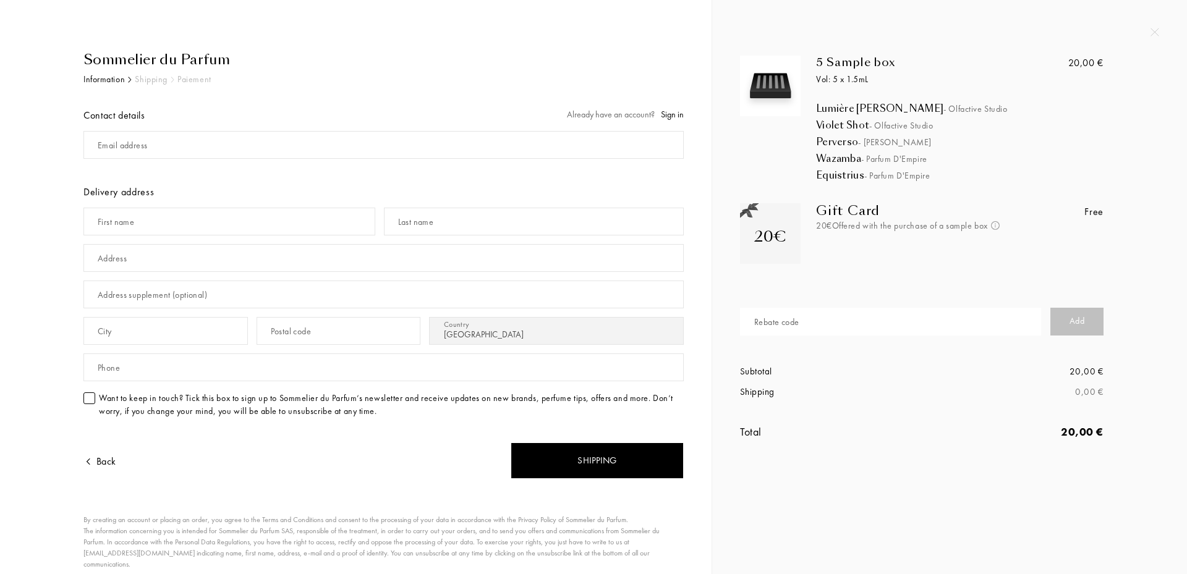
select select "ES"
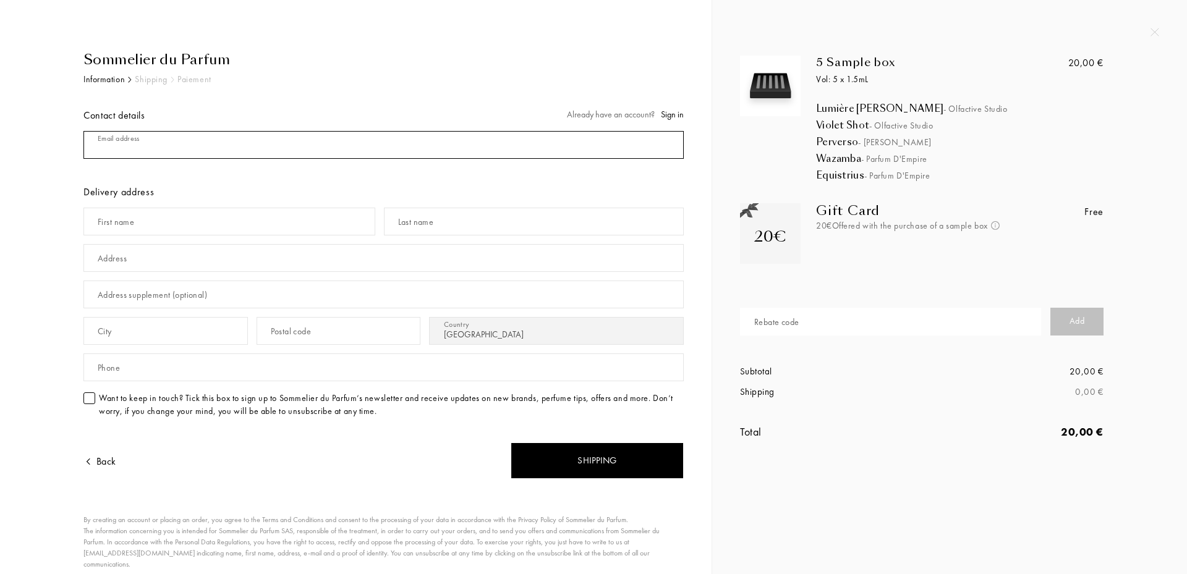
click at [198, 141] on input "mail" at bounding box center [383, 145] width 600 height 28
type input "[EMAIL_ADDRESS][DOMAIN_NAME]"
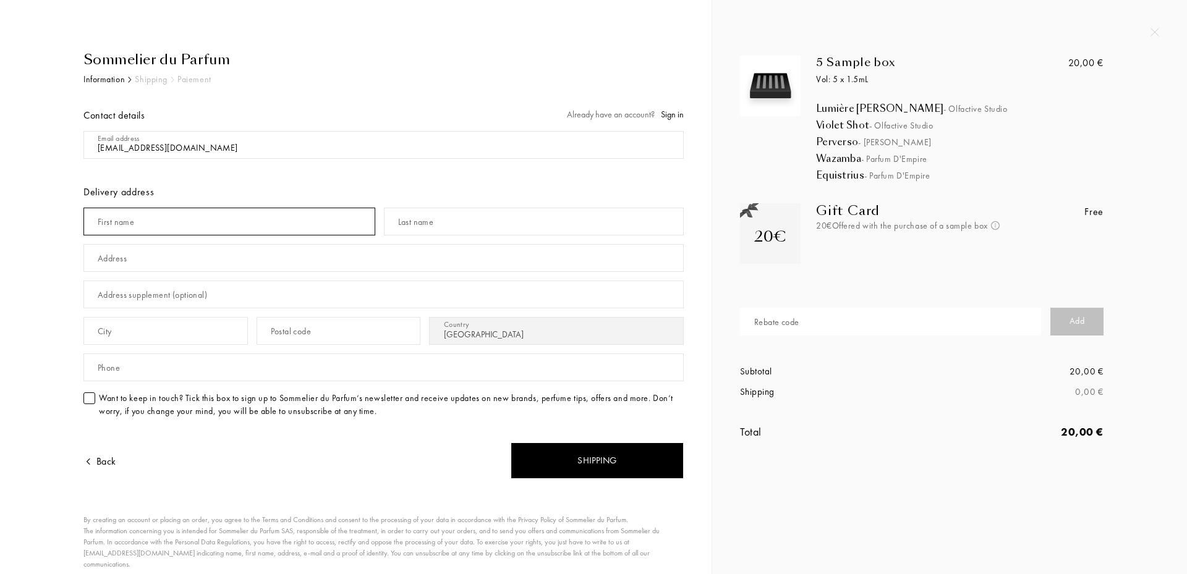
click at [176, 223] on input "text" at bounding box center [229, 222] width 292 height 28
type input "ALICIA"
click at [453, 217] on input "text" at bounding box center [534, 222] width 300 height 28
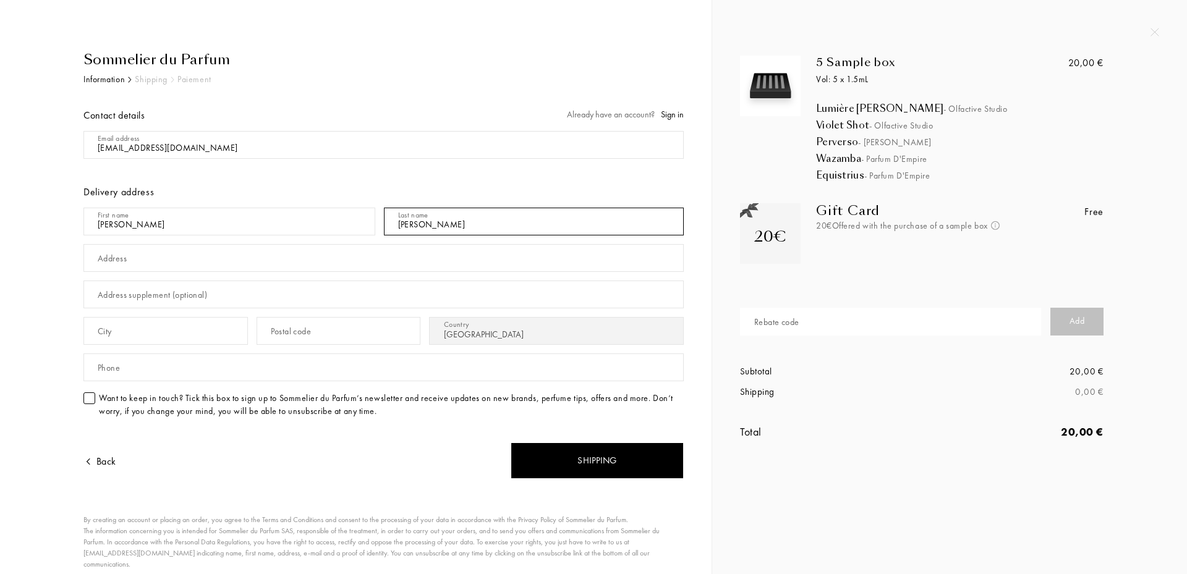
type input "MARTINEZ PEREDA"
click at [388, 255] on input "text" at bounding box center [383, 258] width 600 height 28
type input "CAMI BINIARROCA 4 , Finca Aurora."
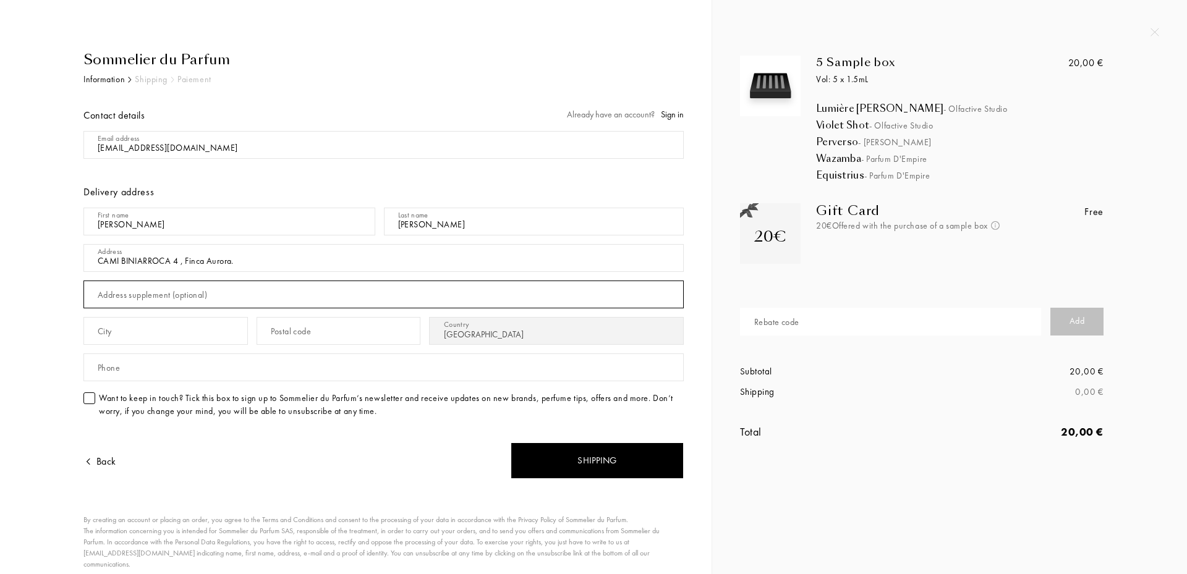
click at [383, 284] on input "text" at bounding box center [383, 295] width 600 height 28
type input "MENORCA"
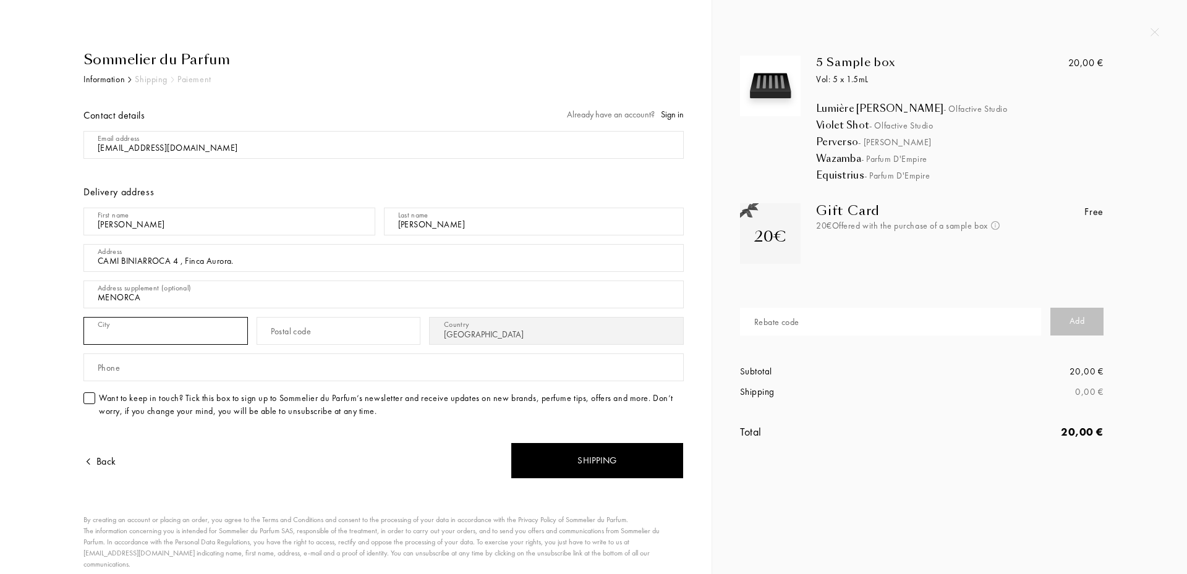
click at [210, 334] on input "text" at bounding box center [165, 331] width 164 height 28
type input "SANT LLUIS"
click at [355, 331] on input "text" at bounding box center [339, 331] width 164 height 28
type input "07710"
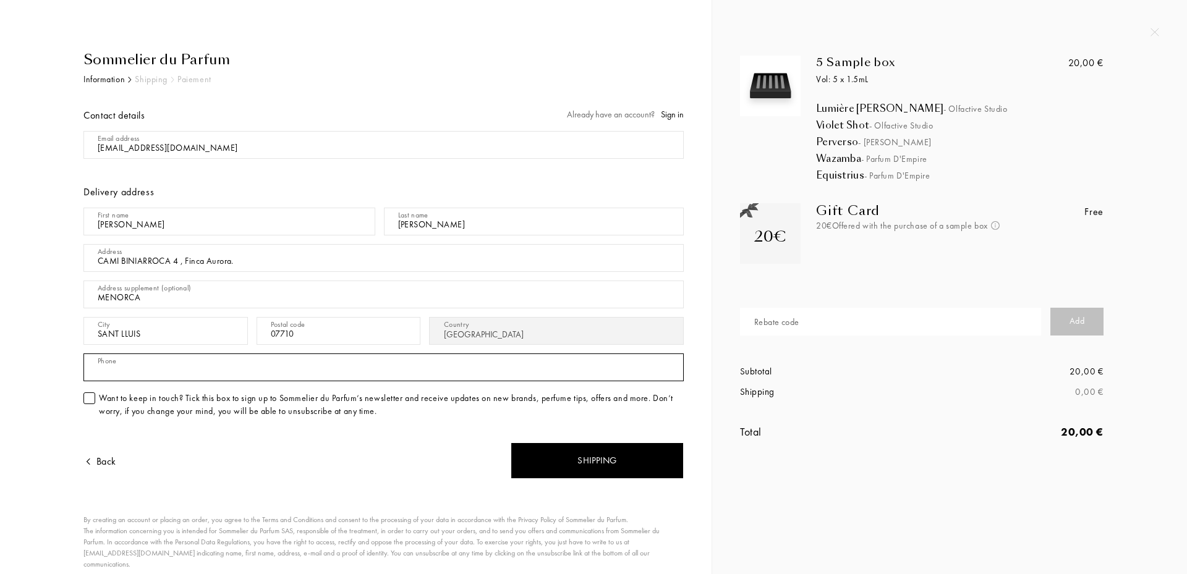
click at [262, 373] on input "text" at bounding box center [383, 368] width 600 height 28
type input "656276840"
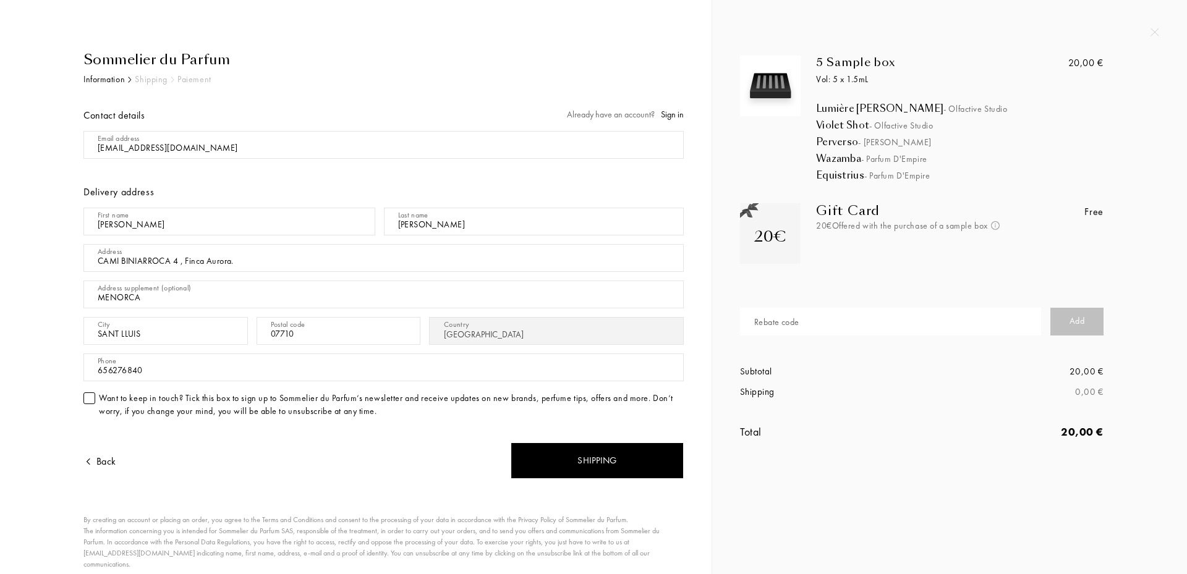
click at [94, 395] on div at bounding box center [89, 399] width 12 height 12
click at [597, 464] on div "Shipping" at bounding box center [597, 461] width 173 height 36
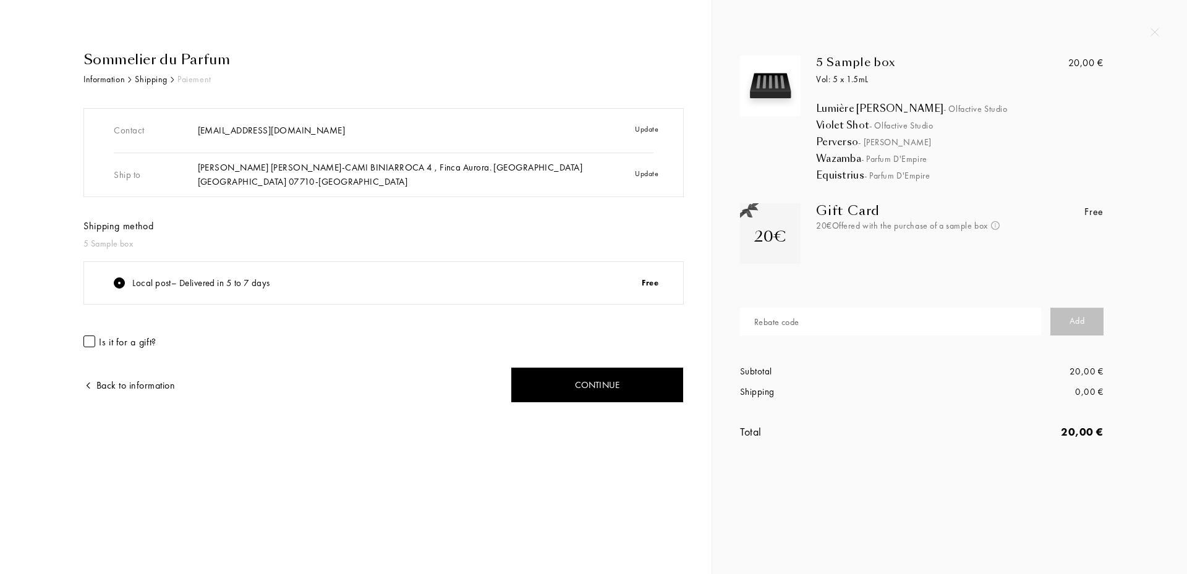
click at [85, 344] on div at bounding box center [89, 342] width 12 height 12
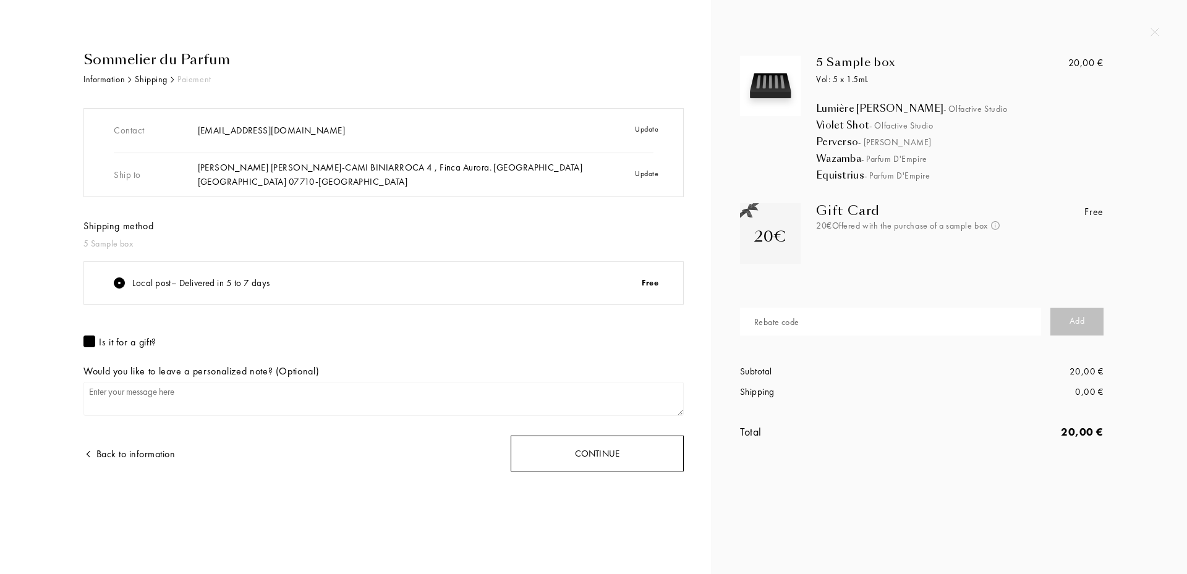
click at [543, 442] on div "Continue" at bounding box center [597, 454] width 173 height 36
click at [565, 453] on div "Continue" at bounding box center [597, 454] width 173 height 36
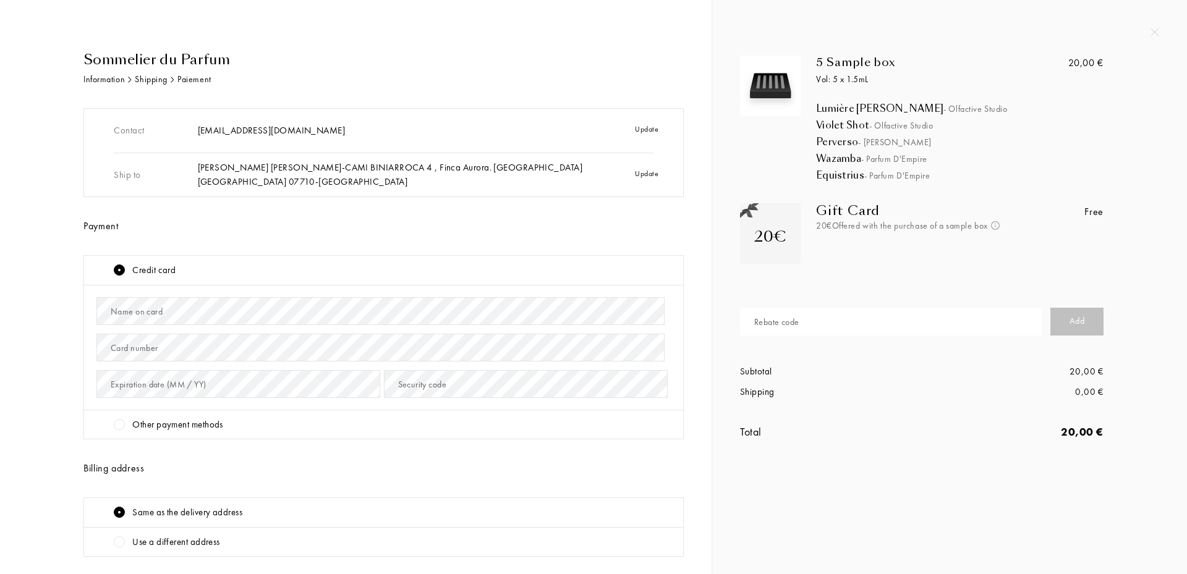
scroll to position [109, 0]
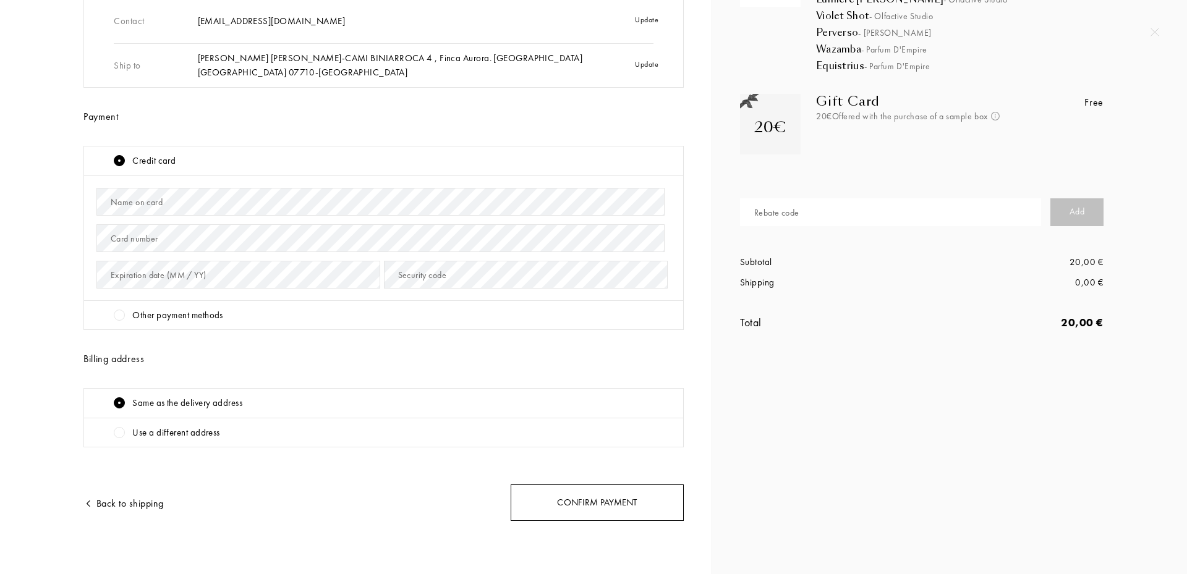
click at [634, 501] on div "Confirm payment" at bounding box center [597, 503] width 173 height 36
click at [151, 314] on div "Other payment methods" at bounding box center [177, 316] width 90 height 14
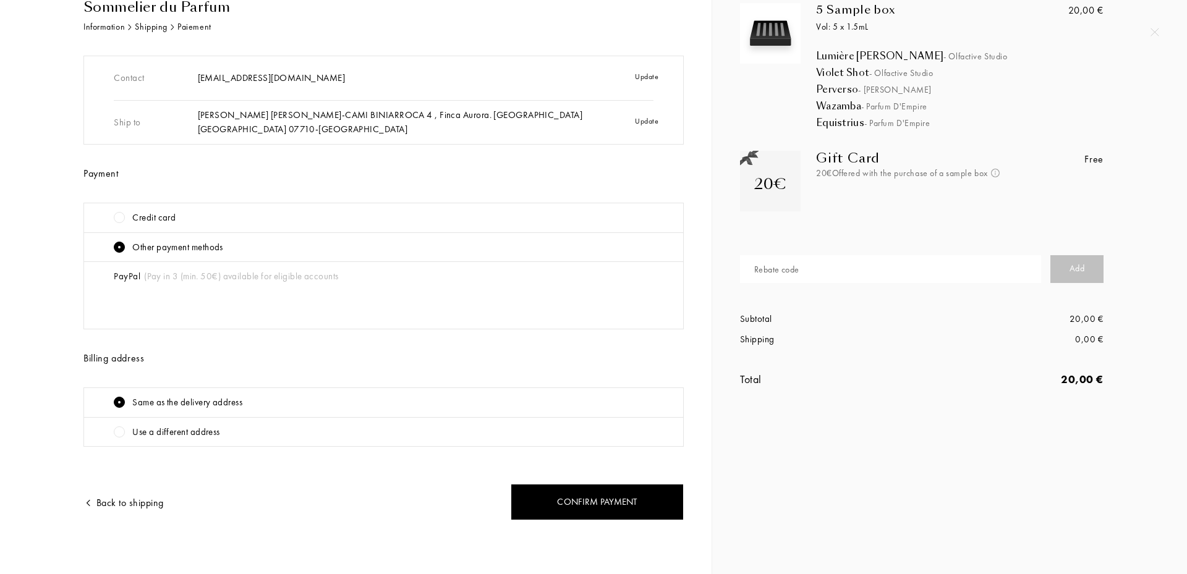
scroll to position [52, 0]
